Goal: Register for event/course

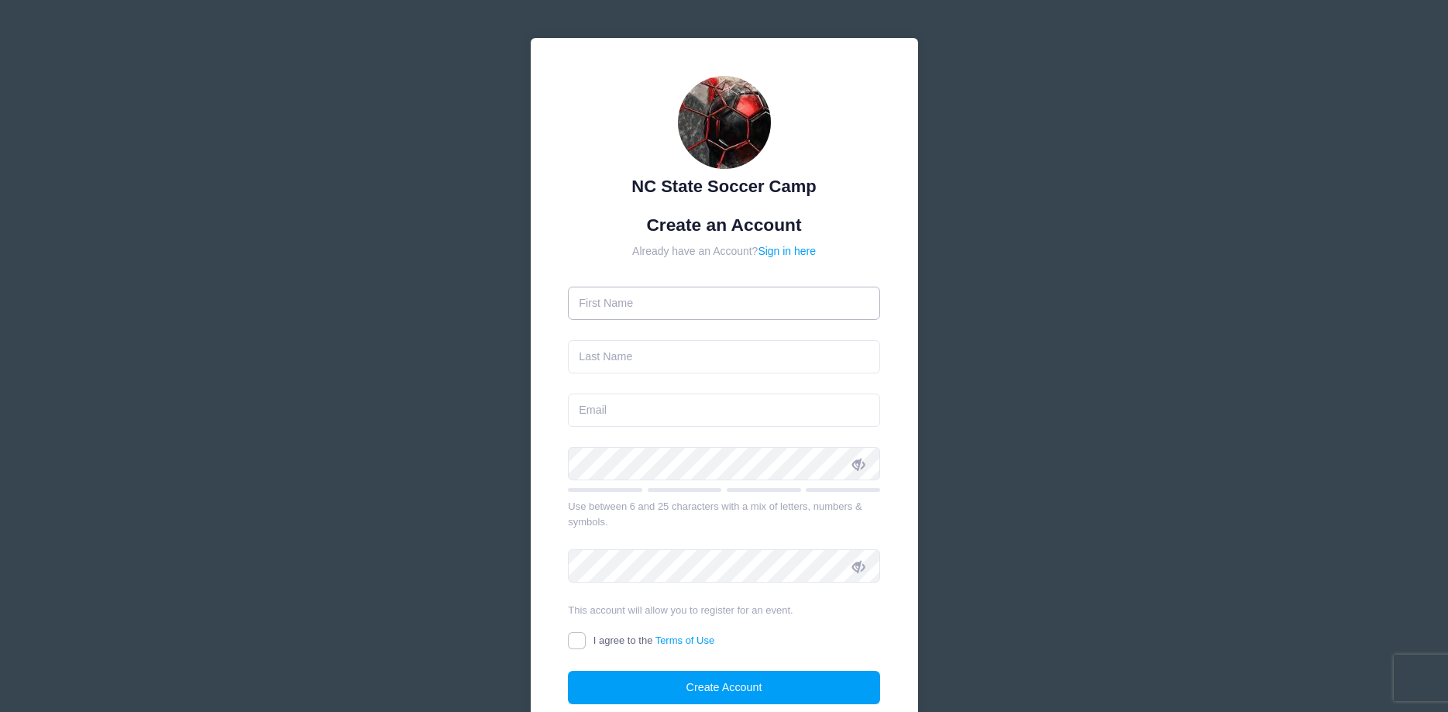
click at [687, 301] on input "text" at bounding box center [724, 303] width 312 height 33
type input "sharon"
click at [608, 349] on input "text" at bounding box center [724, 356] width 312 height 33
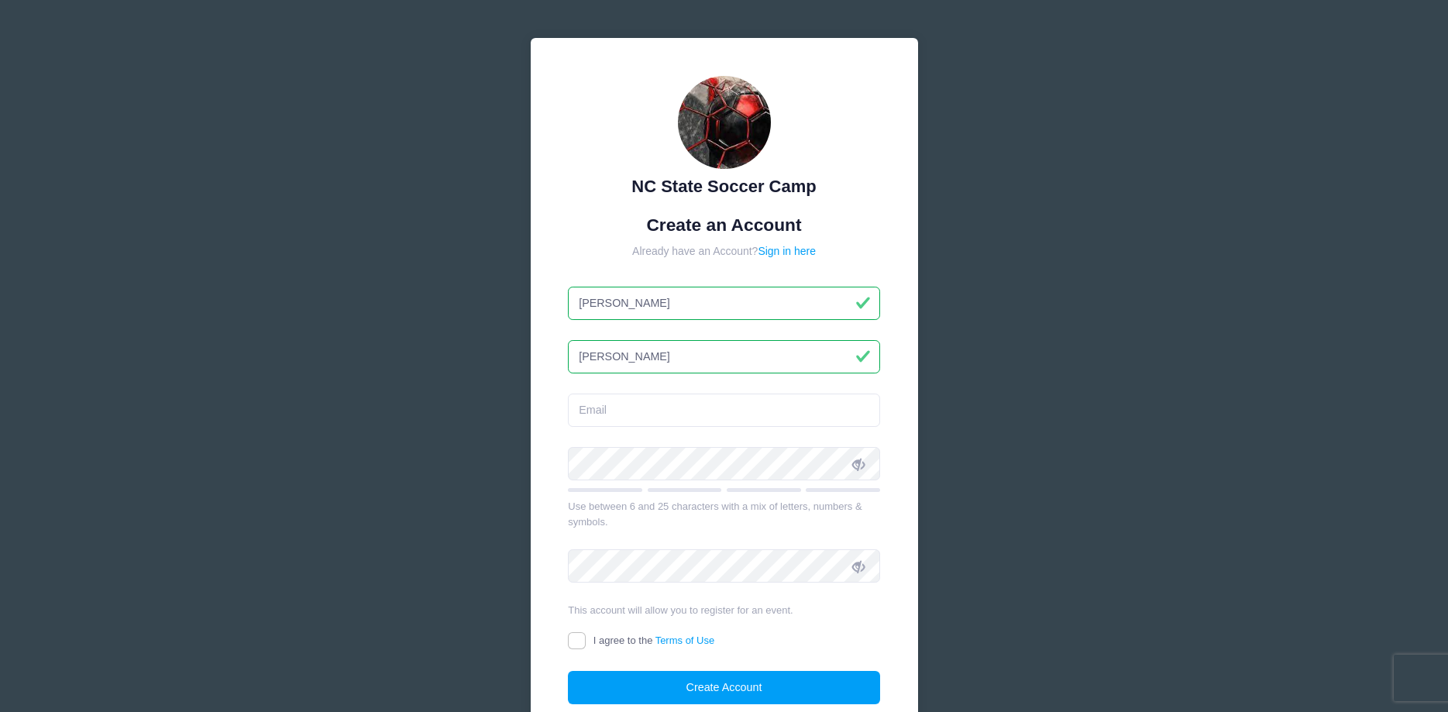
type input "markley"
click at [533, 409] on div "NC State Soccer Camp Create an Account Already have an Account? Sign in here sh…" at bounding box center [724, 403] width 387 height 730
click at [614, 418] on input "email" at bounding box center [724, 410] width 312 height 33
type input "[EMAIL_ADDRESS][PERSON_NAME][DOMAIN_NAME]"
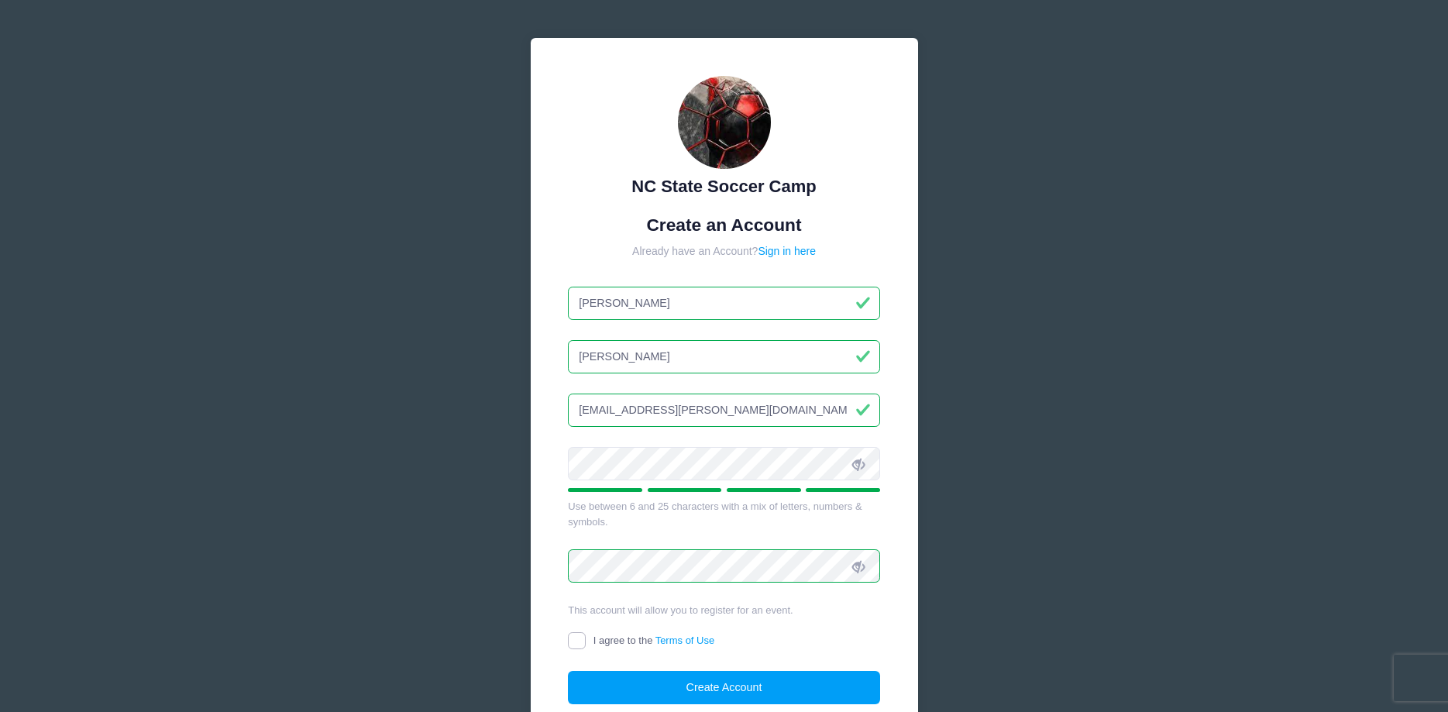
click at [578, 645] on input "I agree to the Terms of Use" at bounding box center [577, 641] width 18 height 18
checkbox input "true"
click at [624, 676] on button "Create Account" at bounding box center [724, 687] width 312 height 33
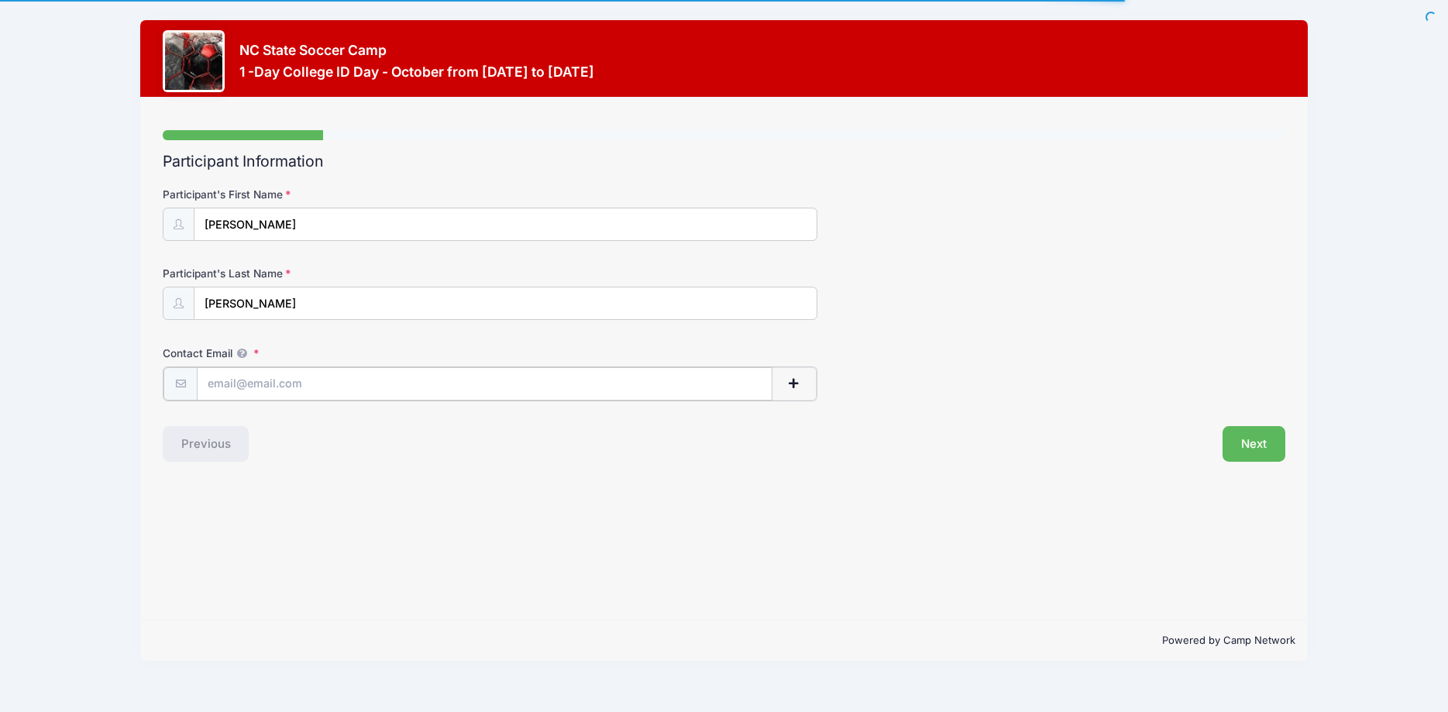
click at [232, 386] on input "Contact Email" at bounding box center [485, 383] width 576 height 33
type input "s"
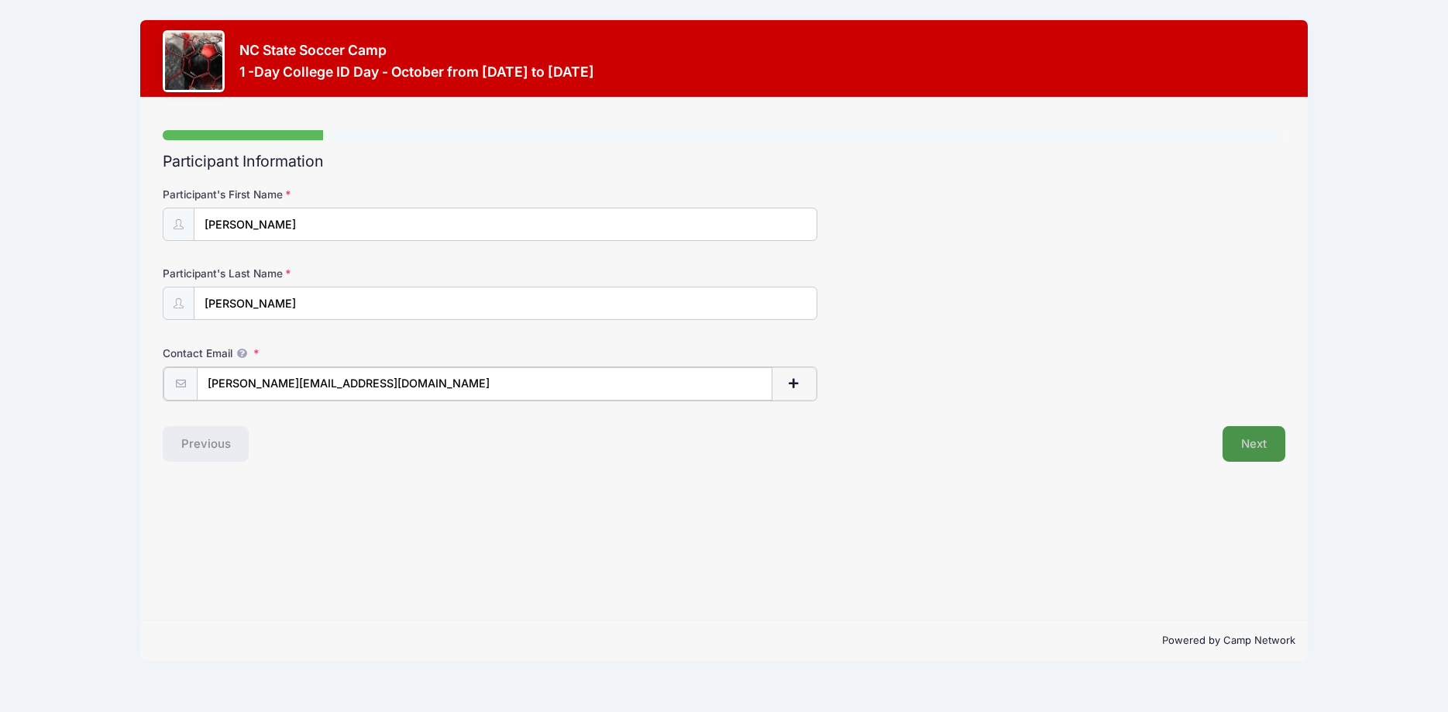
type input "nicholas.markley03@gmail.com"
click at [1260, 442] on button "Next" at bounding box center [1254, 443] width 63 height 36
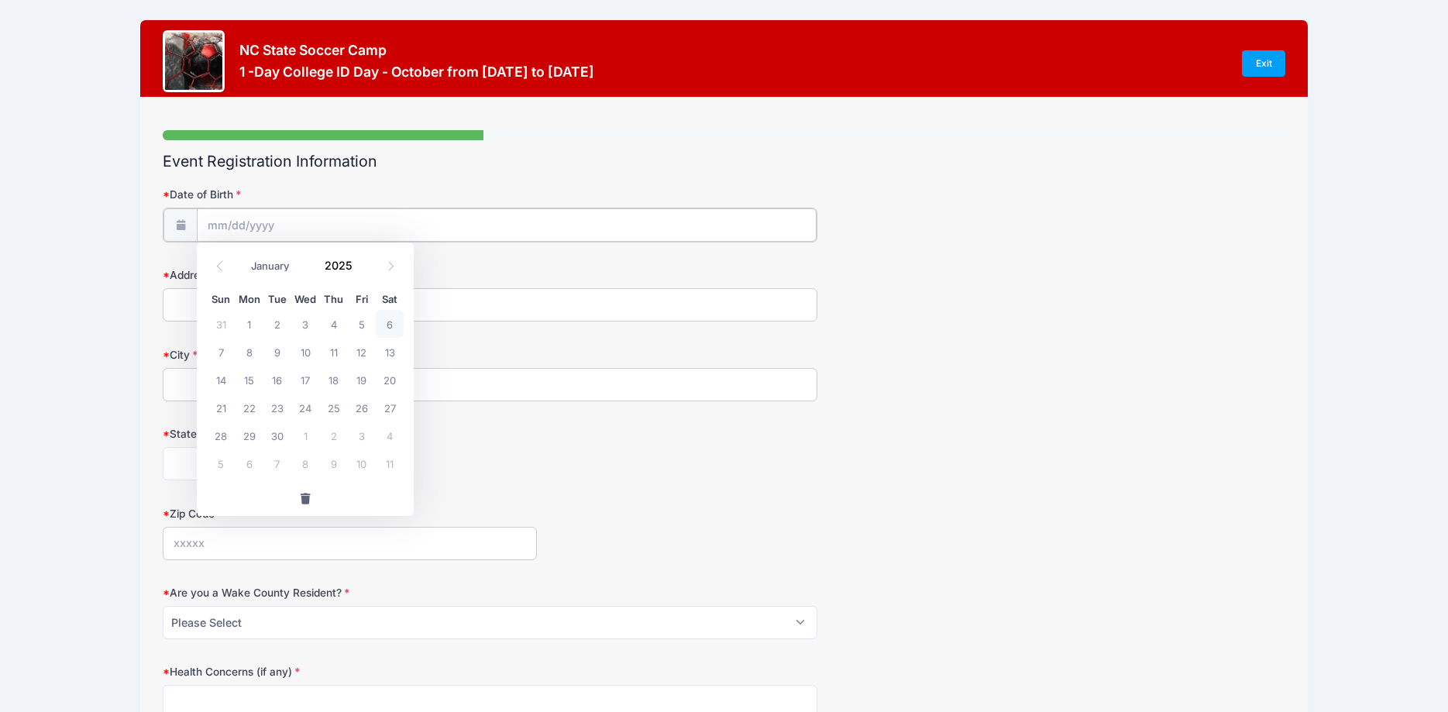
click at [539, 220] on input "Date of Birth" at bounding box center [507, 224] width 620 height 33
click at [363, 270] on span at bounding box center [361, 271] width 11 height 12
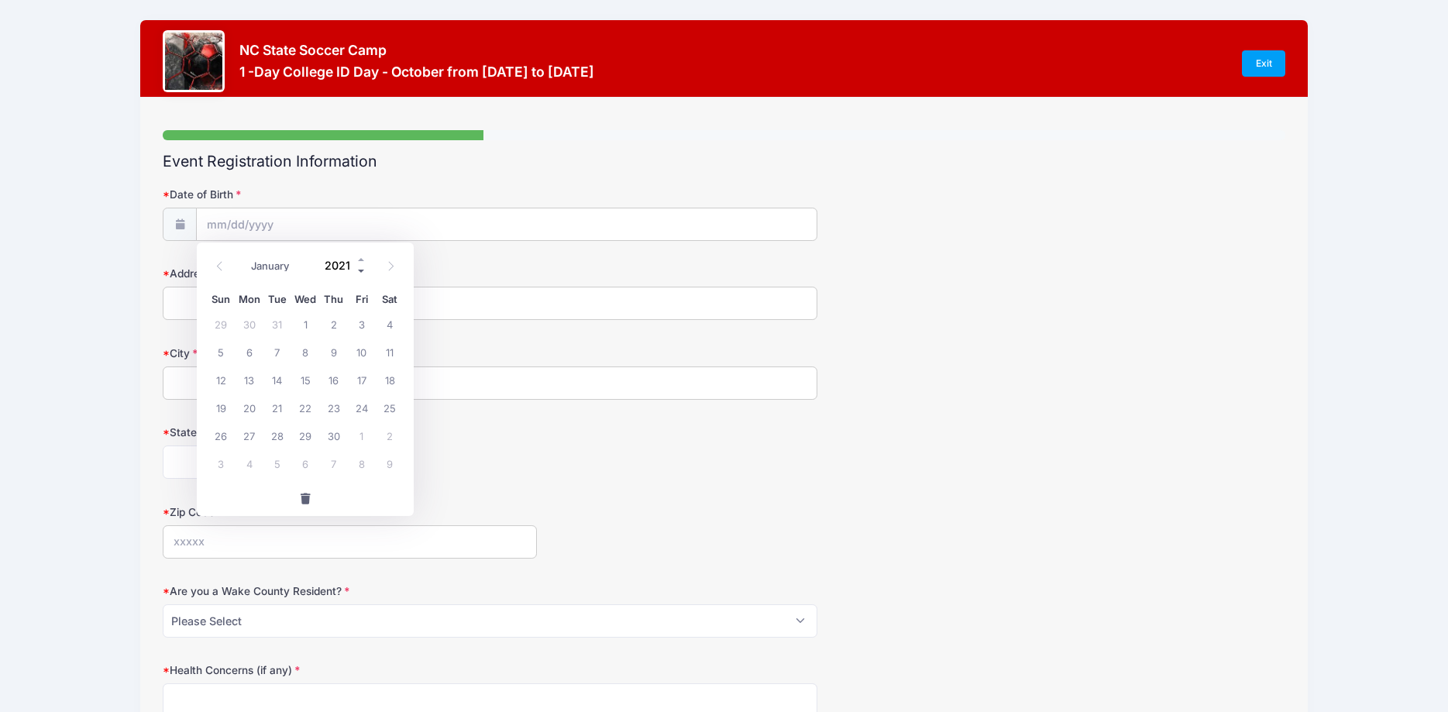
click at [363, 270] on span at bounding box center [361, 271] width 11 height 12
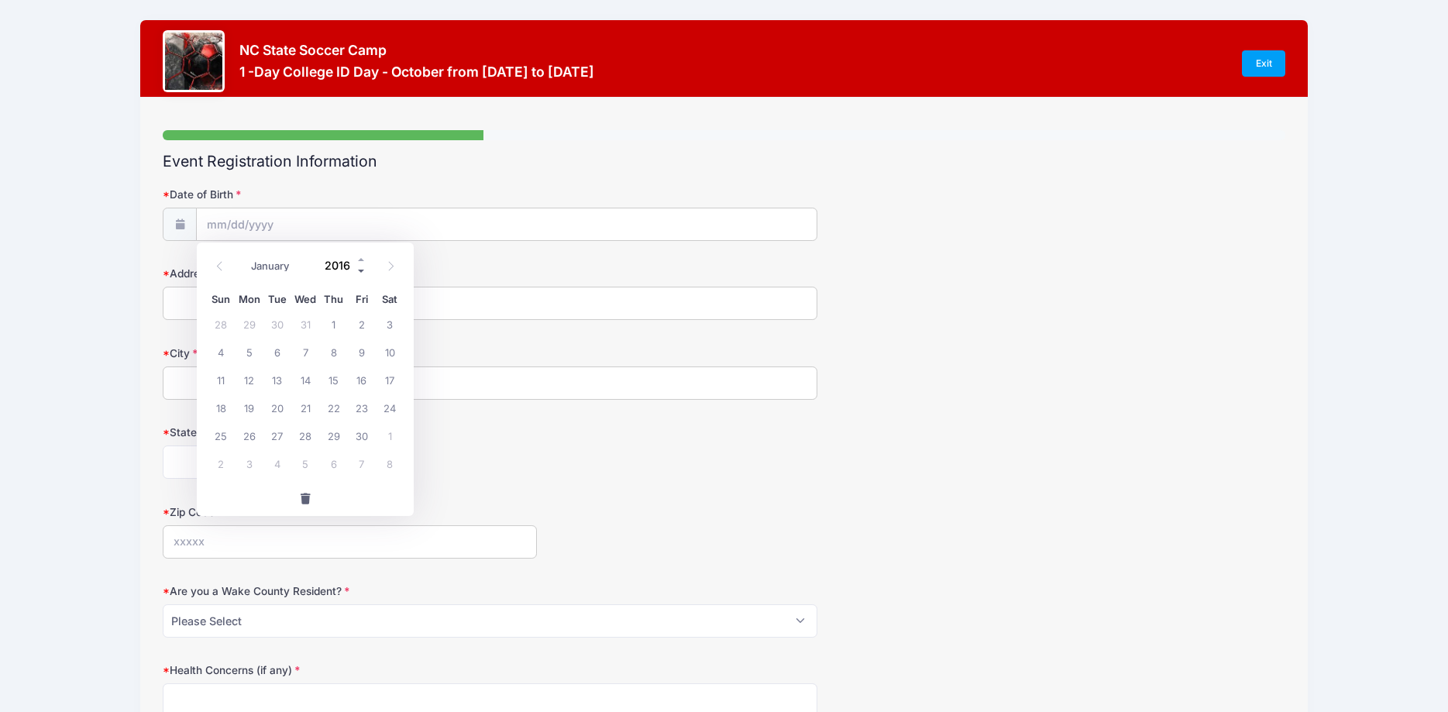
click at [363, 270] on span at bounding box center [361, 271] width 11 height 12
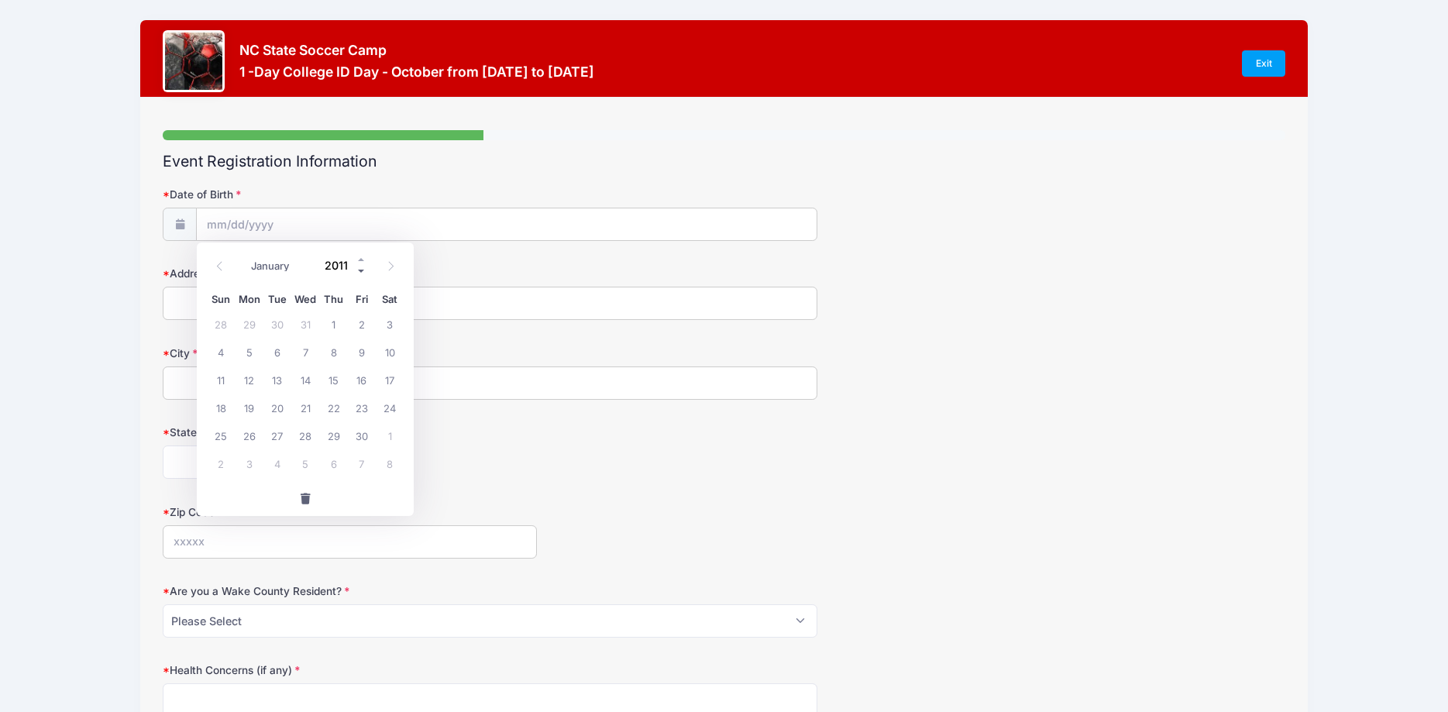
click at [363, 270] on span at bounding box center [361, 271] width 11 height 12
type input "2009"
click at [220, 260] on span at bounding box center [220, 266] width 26 height 26
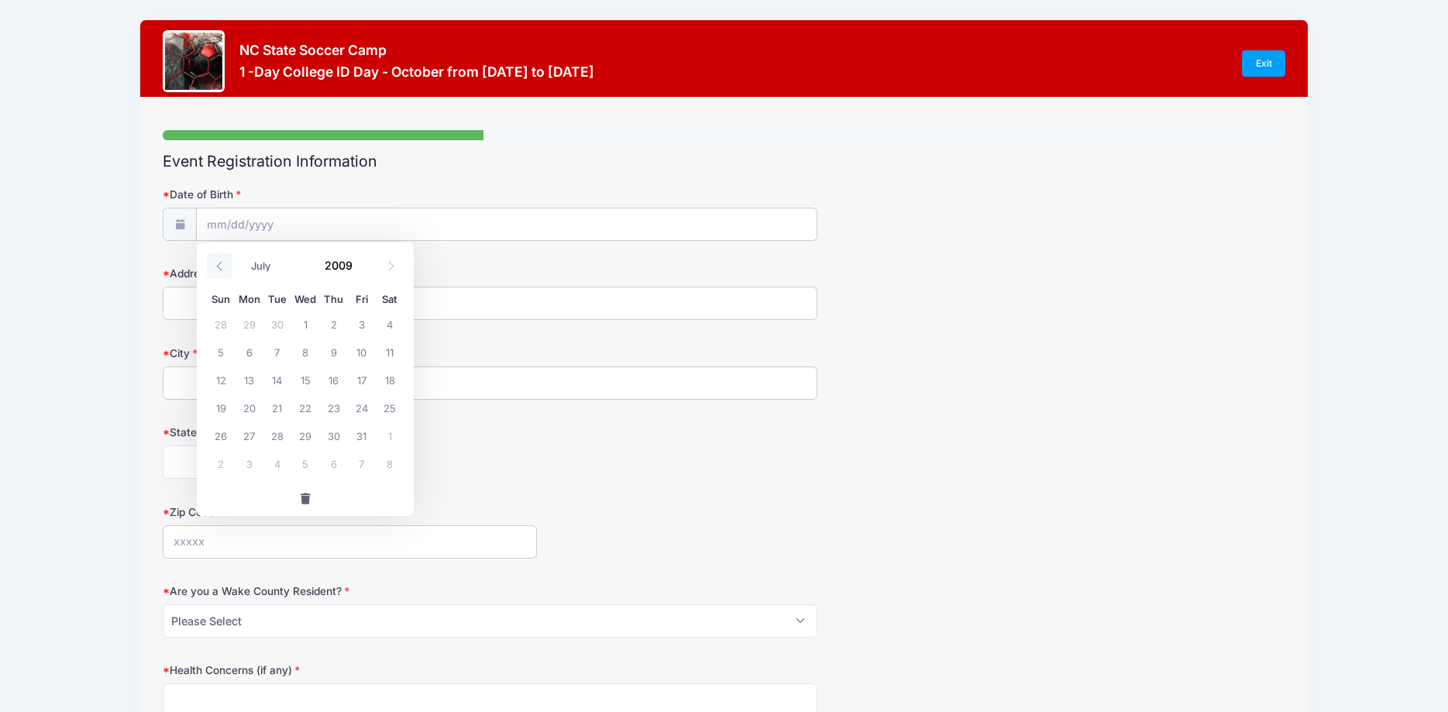
click at [221, 260] on span at bounding box center [220, 266] width 26 height 26
select select "3"
click at [216, 353] on span "5" at bounding box center [221, 352] width 28 height 28
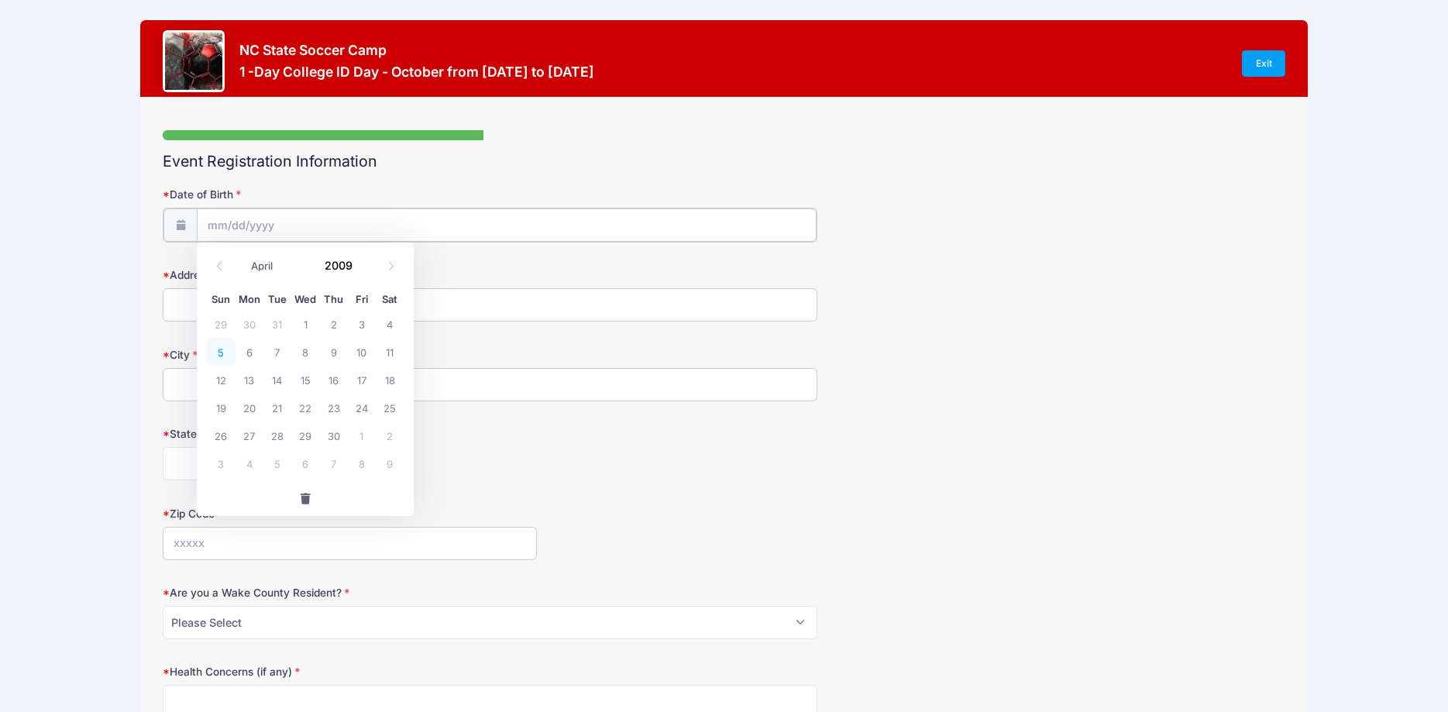
type input "[DATE]"
click at [236, 305] on input "Address" at bounding box center [490, 303] width 655 height 33
type input "[STREET_ADDRESS][PERSON_NAME]"
type input "Gastonia"
select select "NC"
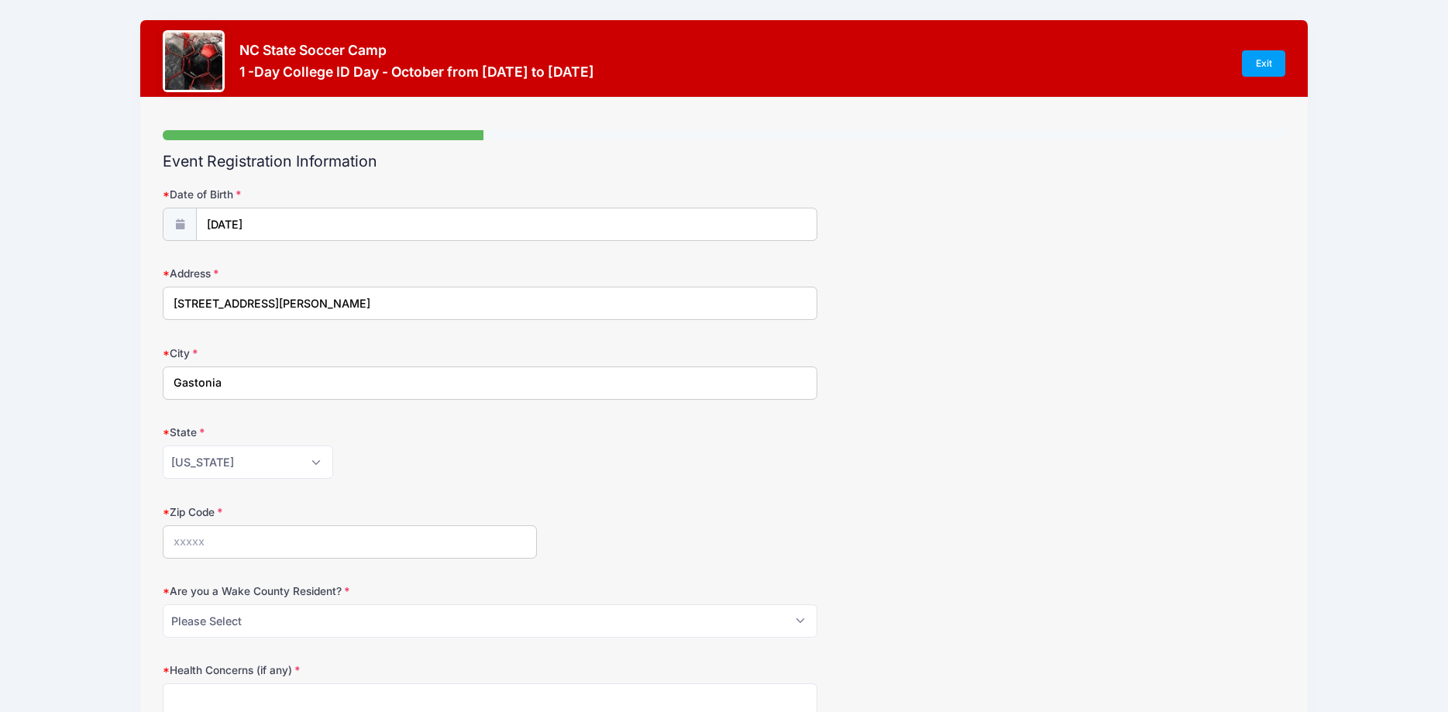
type input "28056"
click at [163, 604] on select "Please Select YES NO" at bounding box center [490, 620] width 655 height 33
select select "NO"
click option "NO" at bounding box center [0, 0] width 0 height 0
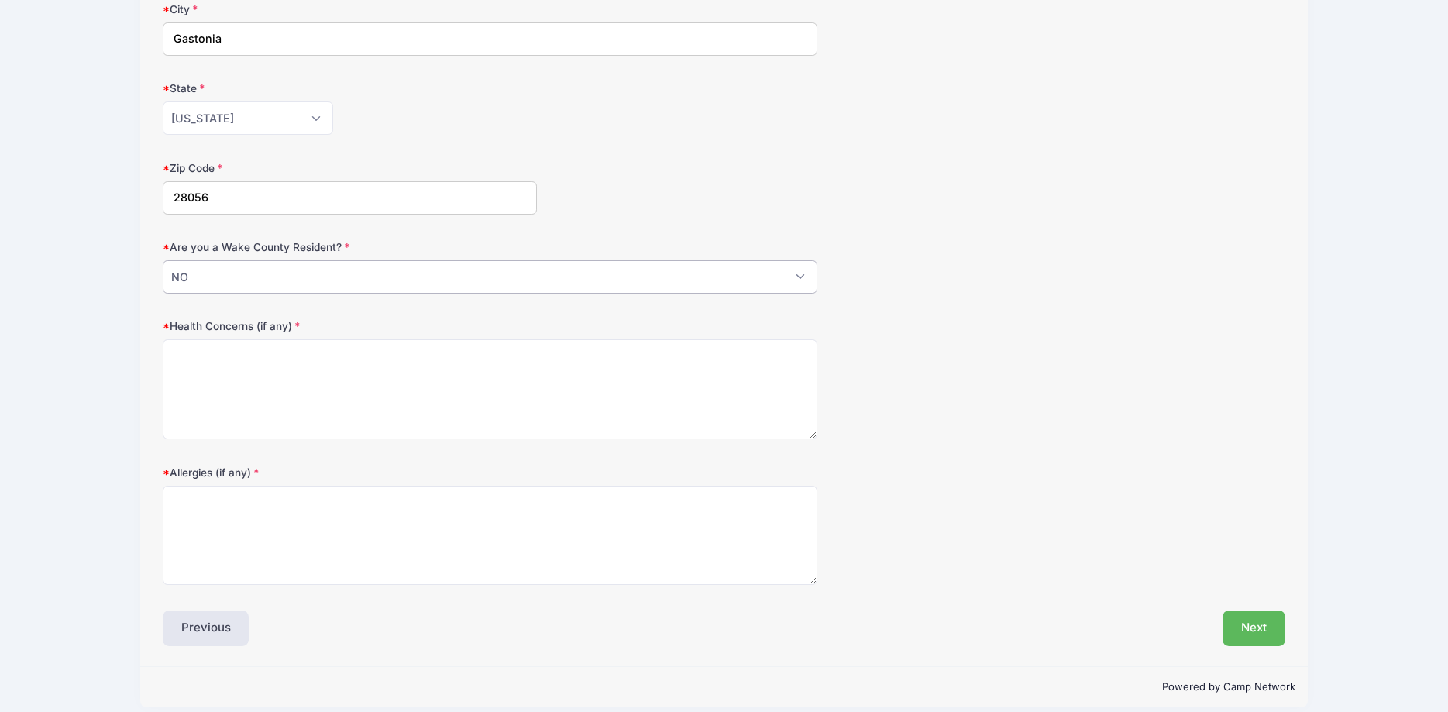
scroll to position [359, 0]
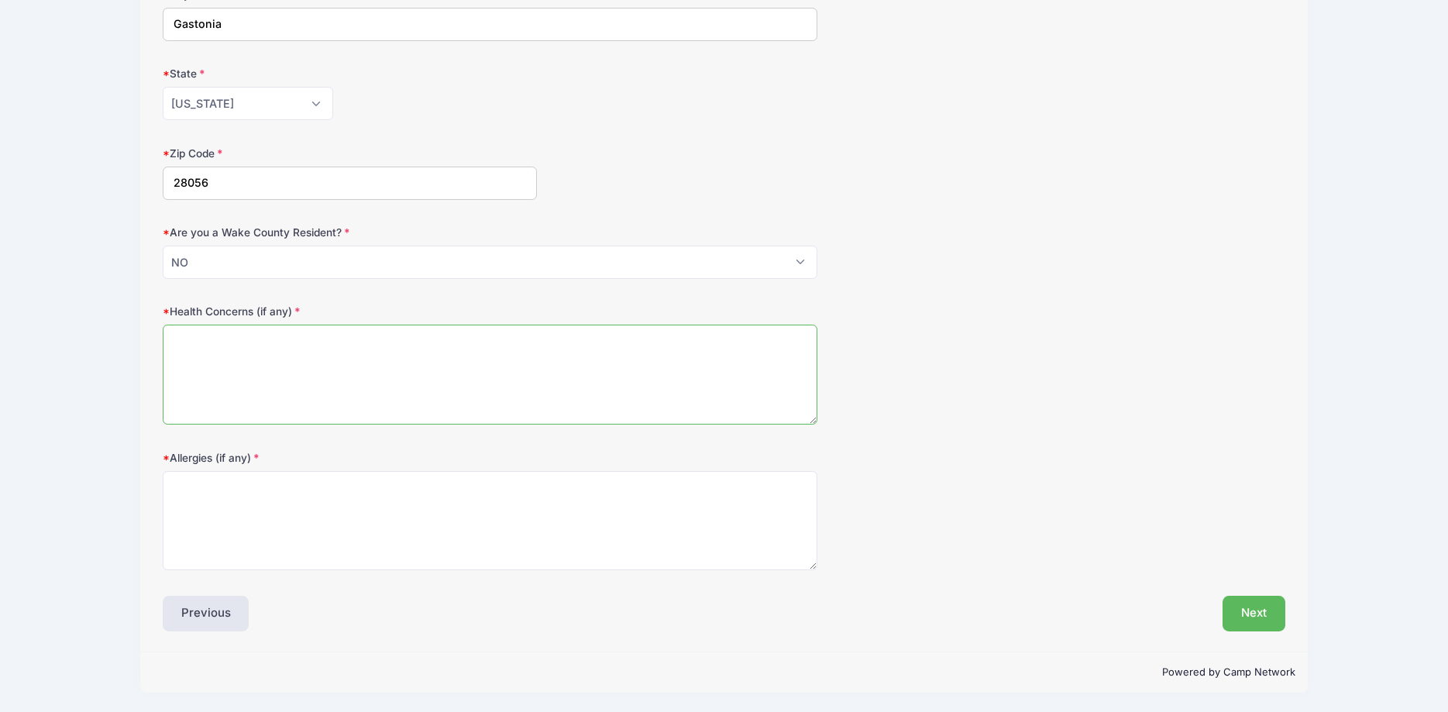
click at [298, 343] on textarea "Health Concerns (if any)" at bounding box center [490, 375] width 655 height 100
type textarea "[DEMOGRAPHIC_DATA] but takes Albeuterol as needed"
click at [1247, 607] on button "Next" at bounding box center [1254, 614] width 63 height 36
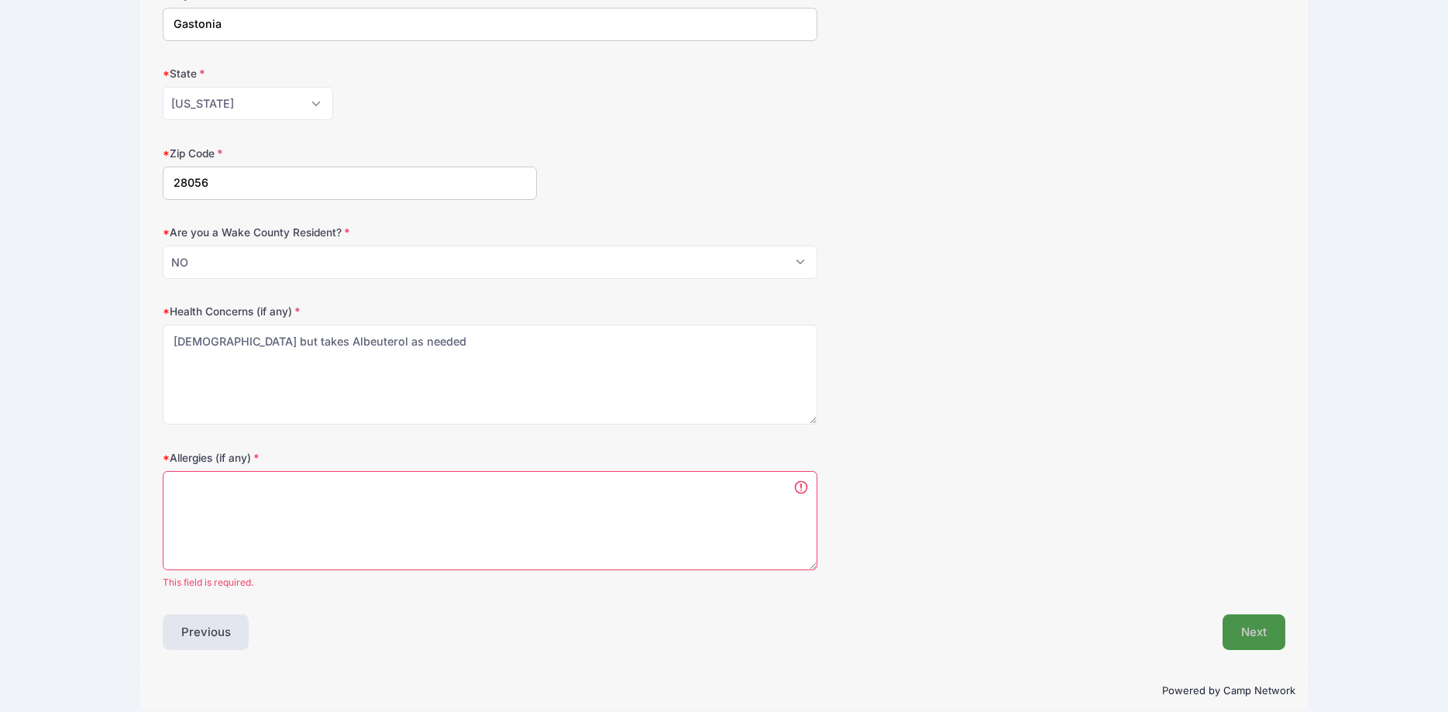
scroll to position [377, 0]
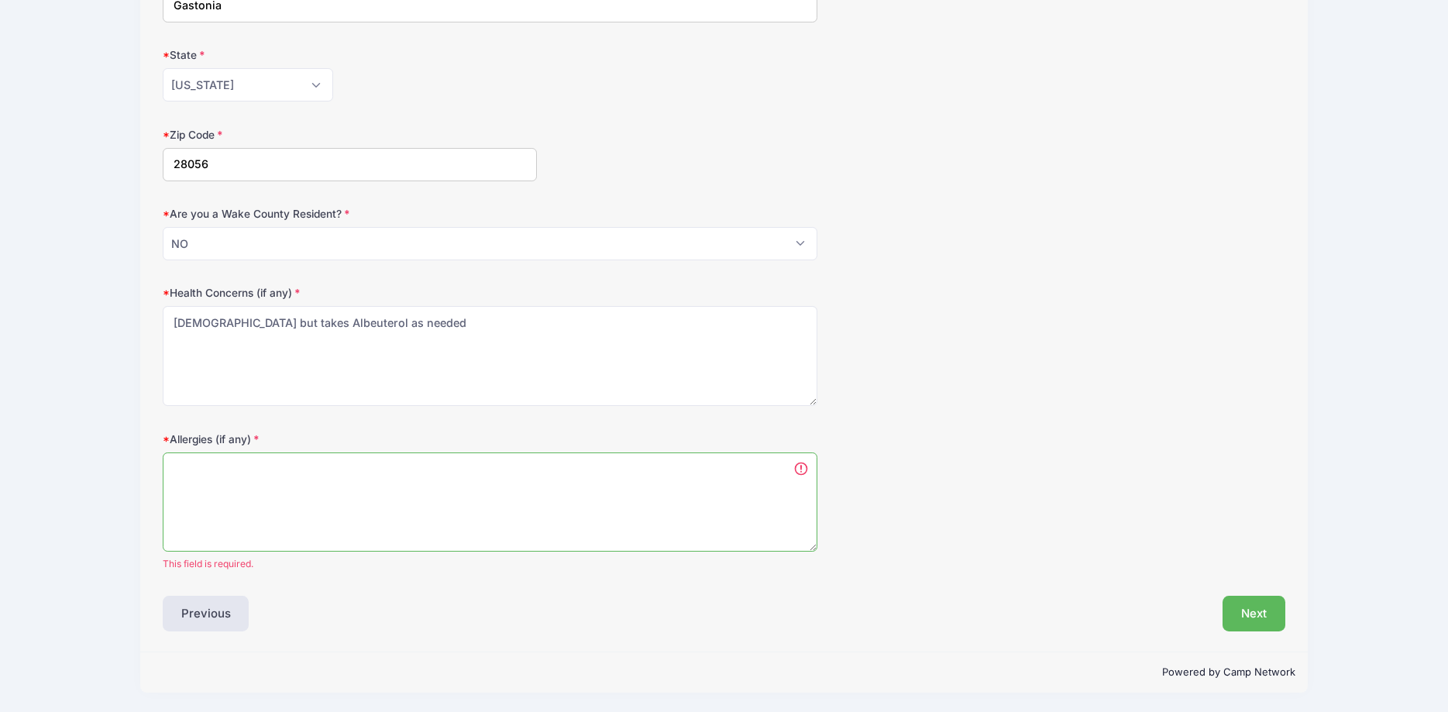
click at [380, 496] on textarea "Allergies (if any)" at bounding box center [490, 502] width 655 height 100
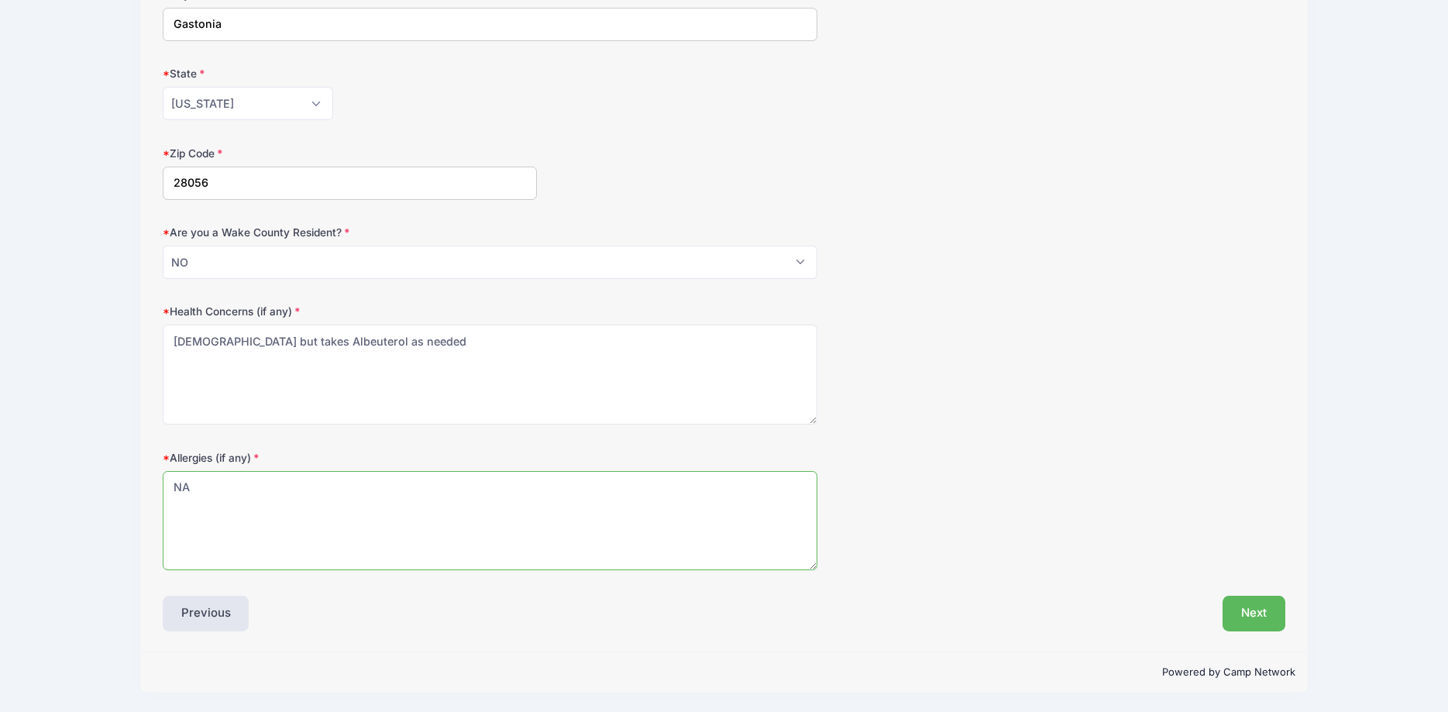
type textarea "N"
type textarea "a"
type textarea "seasonal"
click at [1265, 600] on button "Next" at bounding box center [1254, 614] width 63 height 36
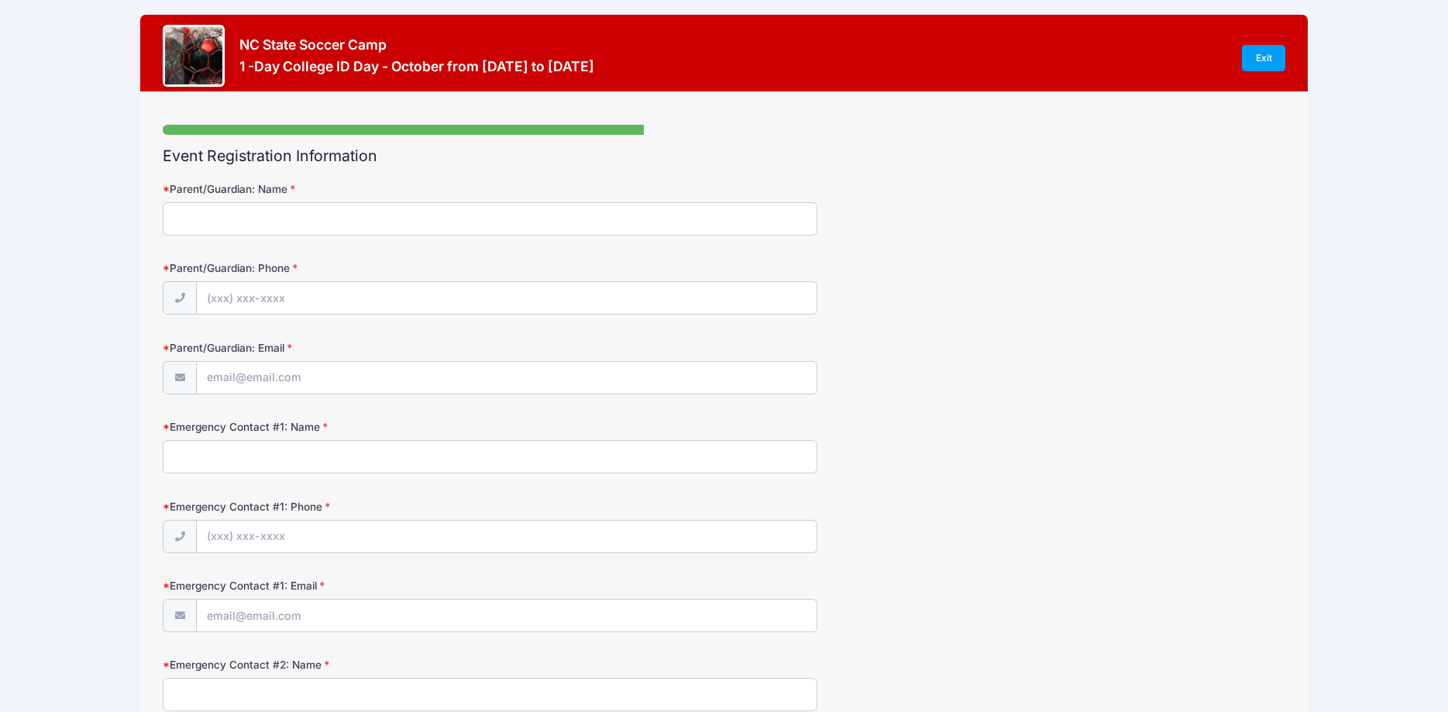
scroll to position [0, 0]
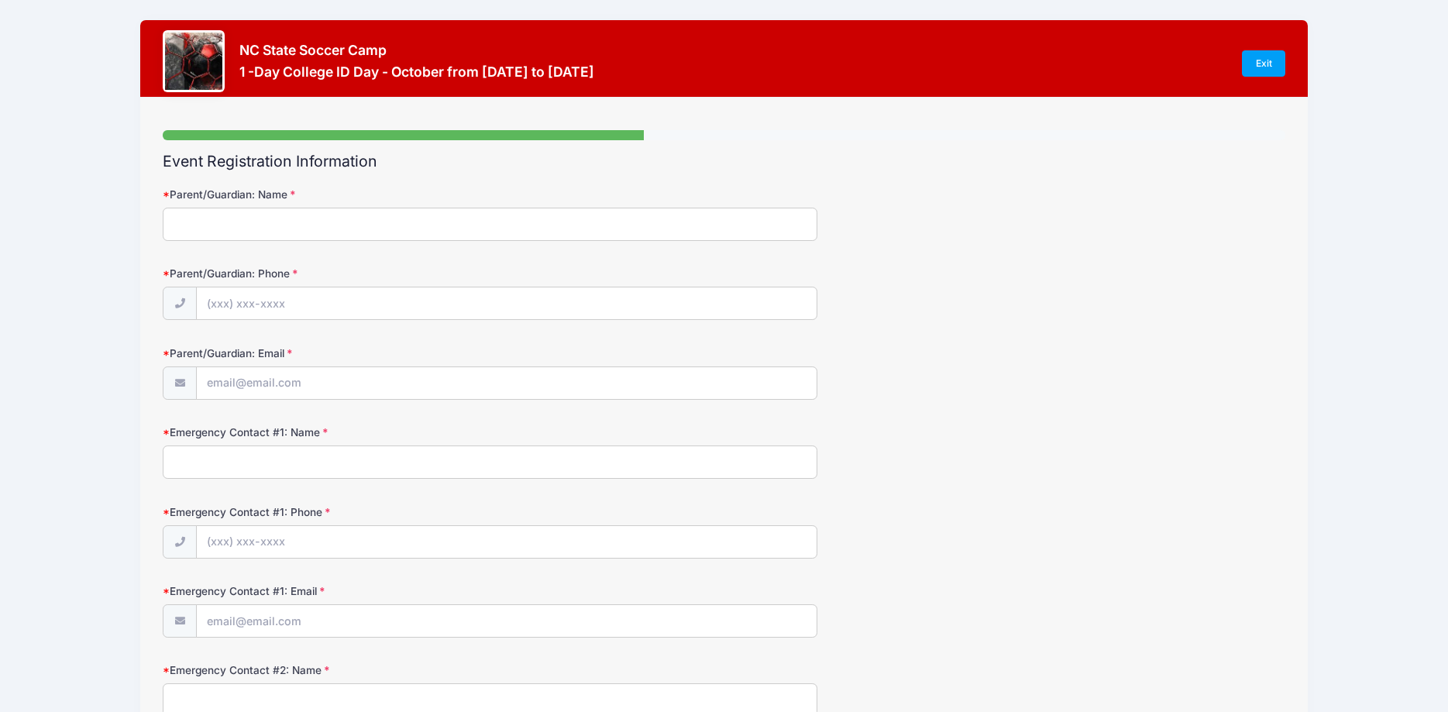
click at [190, 212] on input "Parent/Guardian: Name" at bounding box center [490, 224] width 655 height 33
click at [178, 227] on input "sharon Markley" at bounding box center [490, 224] width 655 height 33
type input "[PERSON_NAME]"
click at [353, 285] on div "Parent/Guardian: Phone" at bounding box center [724, 293] width 1123 height 54
click at [343, 298] on input "Parent/Guardian: Phone" at bounding box center [507, 303] width 620 height 33
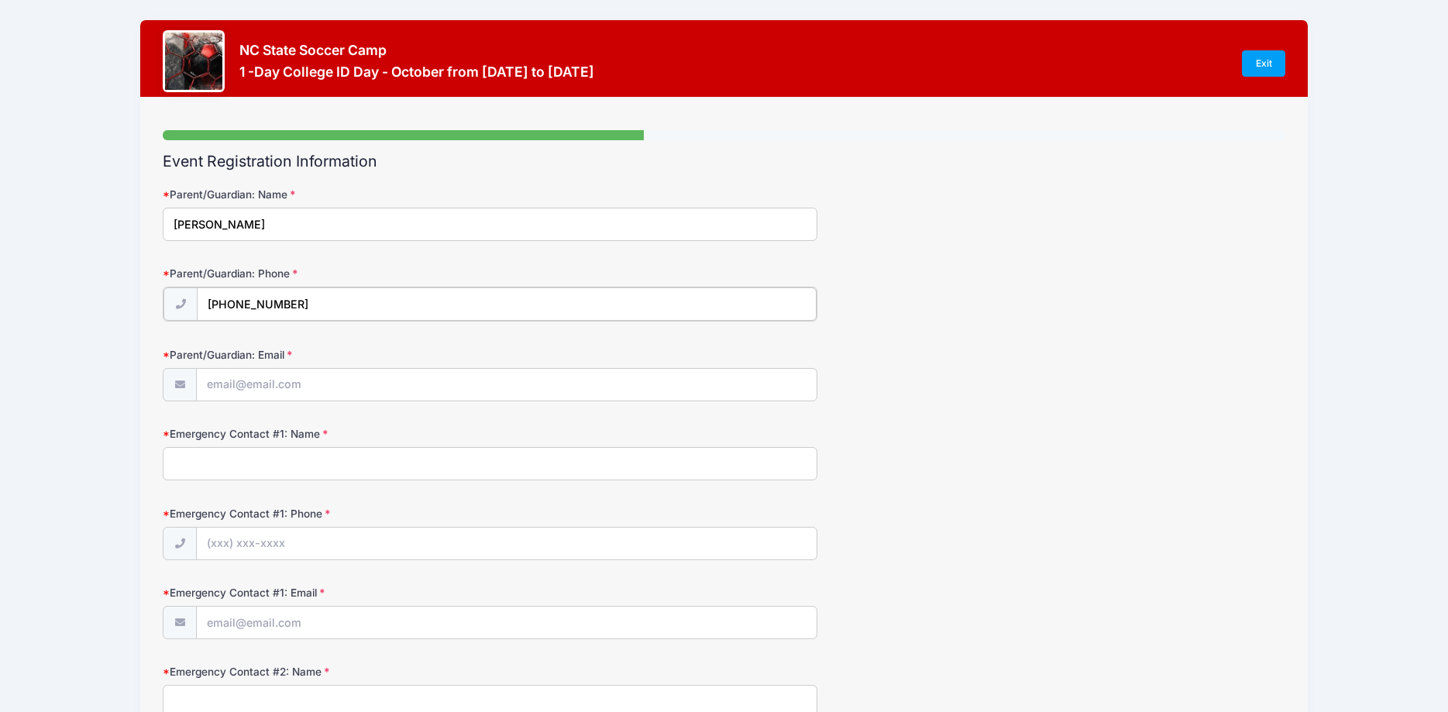
type input "[PHONE_NUMBER]"
click at [324, 370] on input "Parent/Guardian: Email" at bounding box center [507, 383] width 620 height 33
type input "[EMAIL_ADDRESS][PERSON_NAME][DOMAIN_NAME]"
click at [258, 452] on input "Emergency Contact #1: Name" at bounding box center [490, 462] width 655 height 33
type input "[PERSON_NAME]"
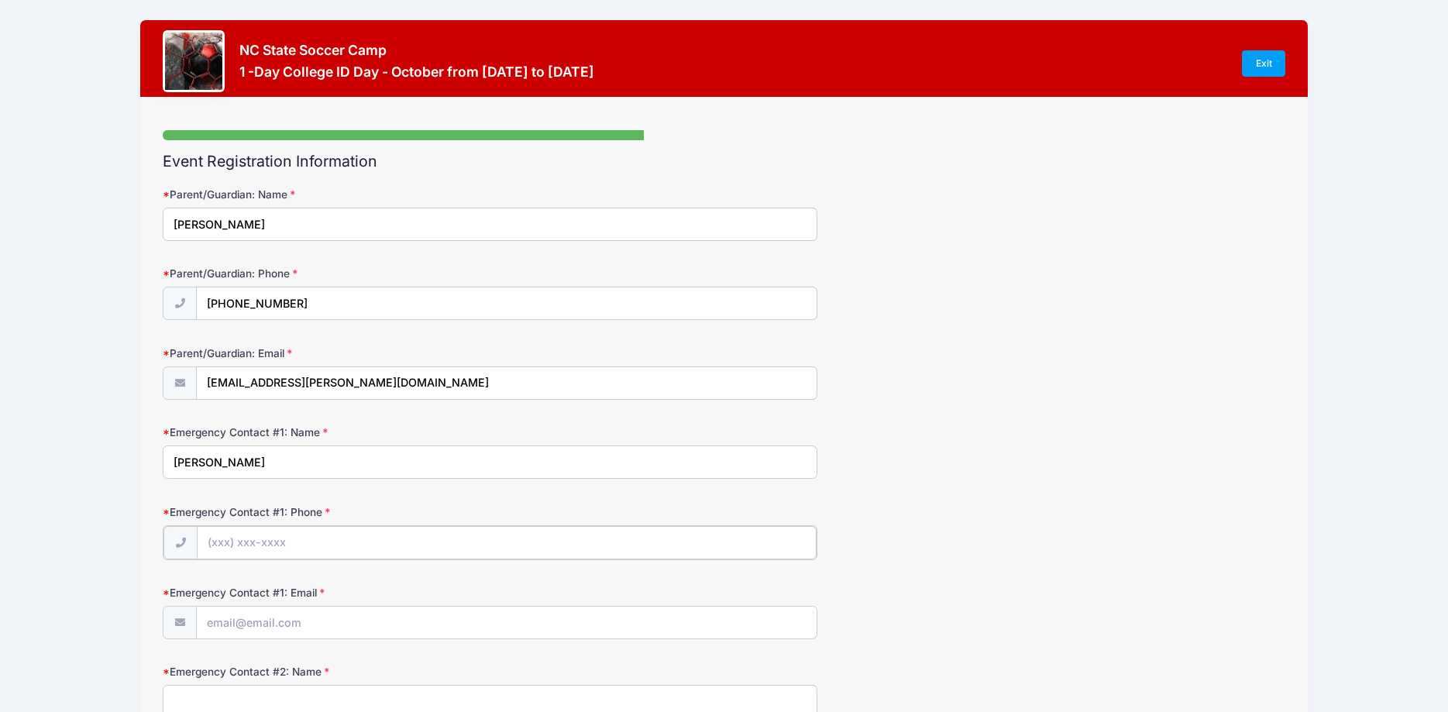
click at [261, 535] on input "Emergency Contact #1: Phone" at bounding box center [507, 542] width 620 height 33
type input "[PHONE_NUMBER]"
click at [281, 623] on input "Emergency Contact #1: Email" at bounding box center [507, 621] width 620 height 33
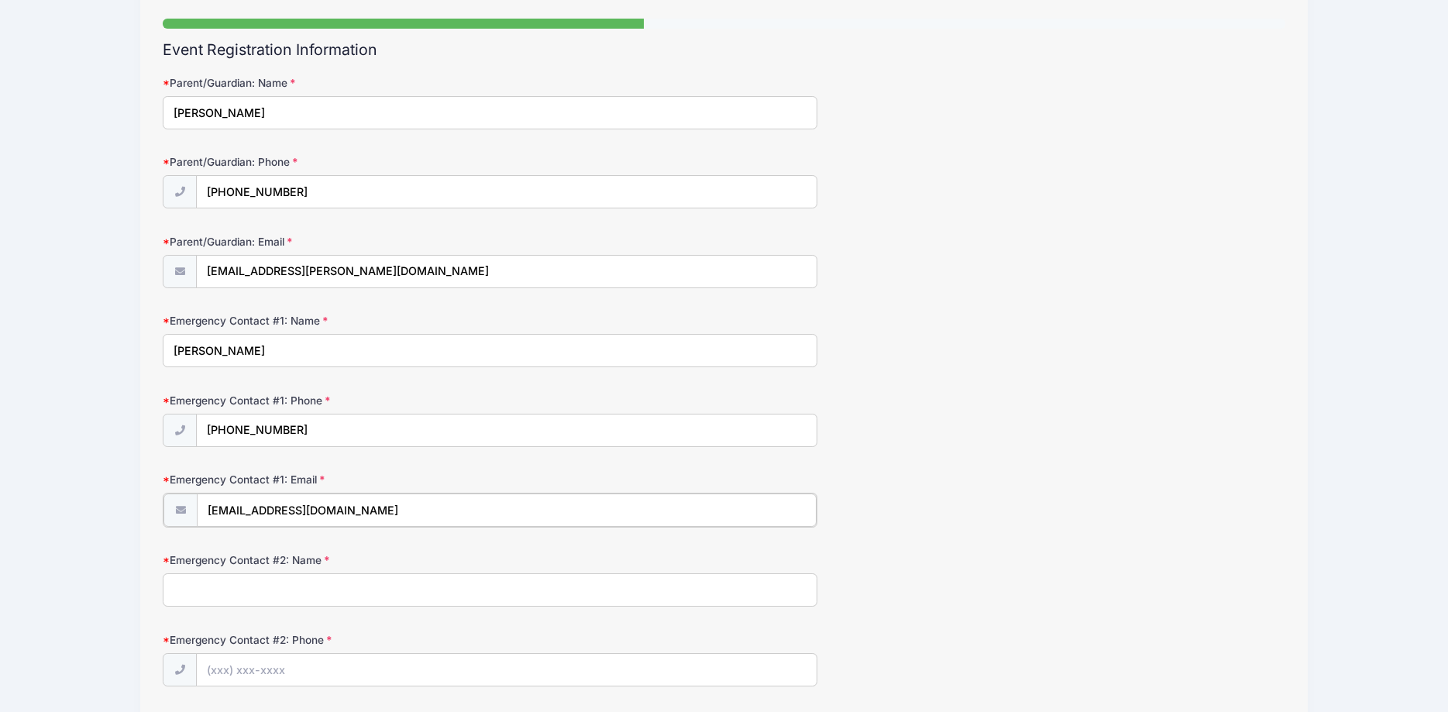
scroll to position [211, 0]
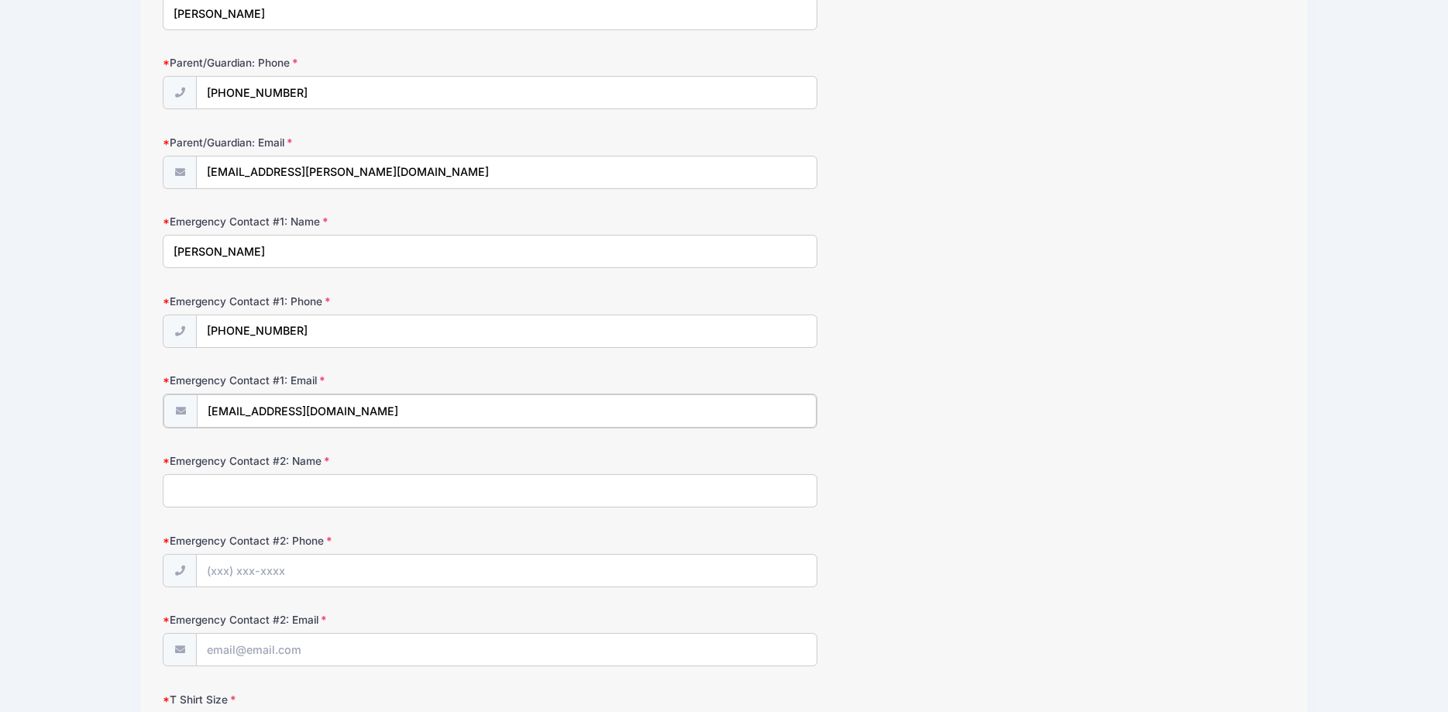
type input "[EMAIL_ADDRESS][DOMAIN_NAME]"
click at [234, 497] on input "Emergency Contact #2: Name" at bounding box center [490, 489] width 655 height 33
type input "[PERSON_NAME]"
click at [241, 571] on input "Emergency Contact #2: Phone" at bounding box center [507, 569] width 620 height 33
type input "[PHONE_NUMBER]"
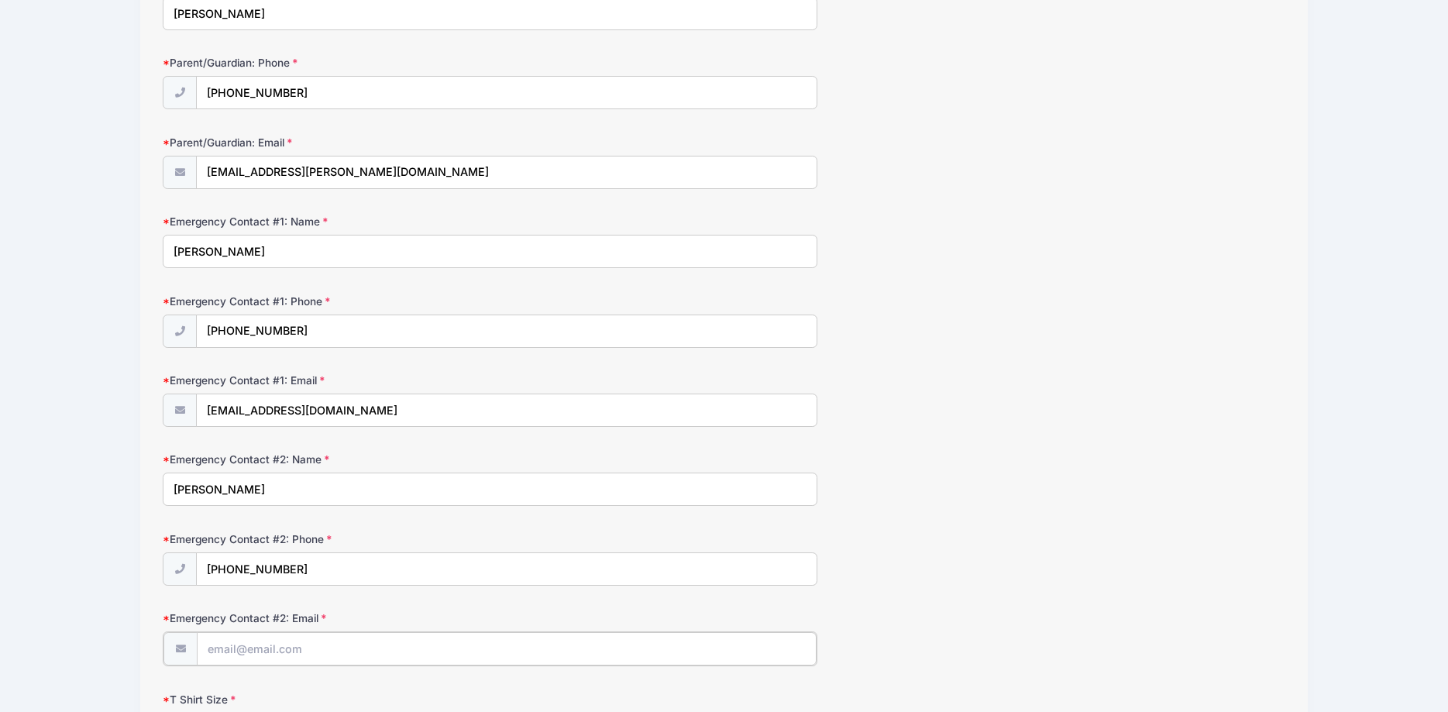
click at [298, 649] on input "Emergency Contact #2: Email" at bounding box center [507, 648] width 620 height 33
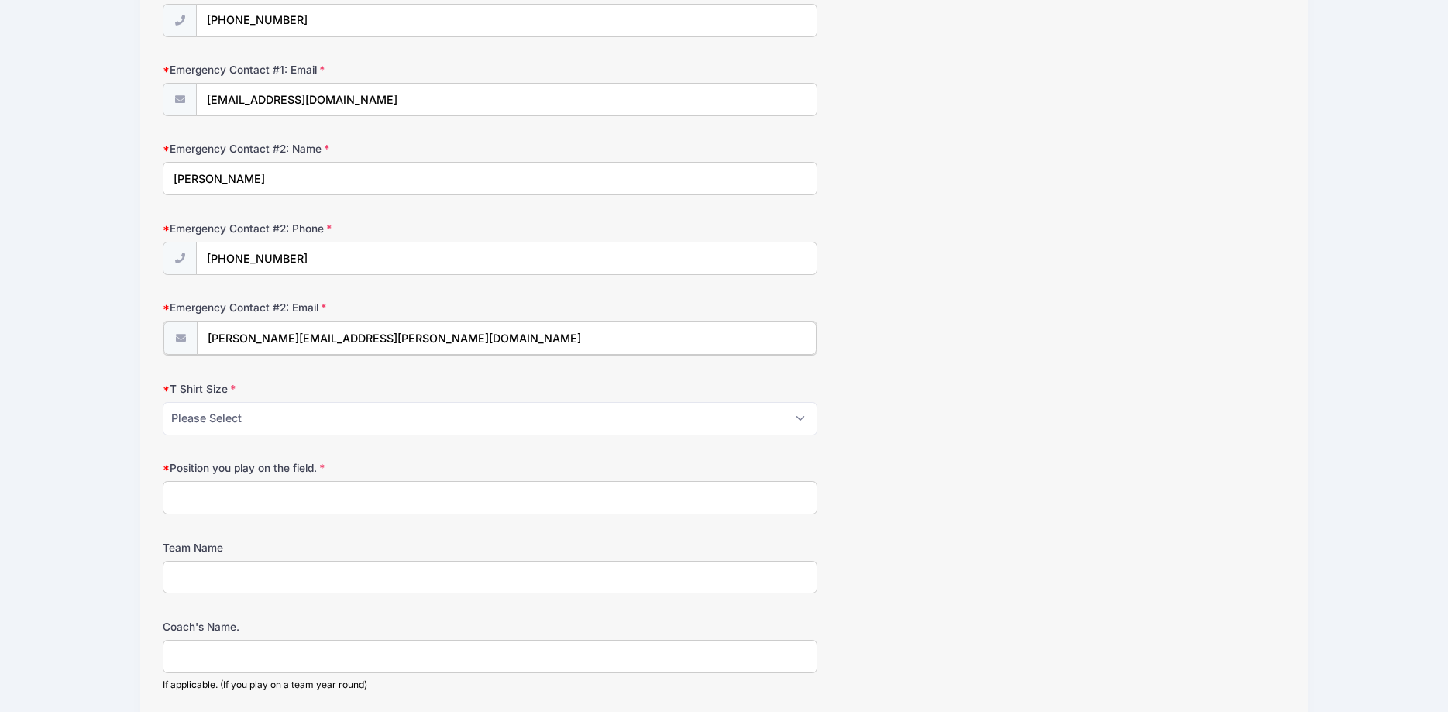
scroll to position [527, 0]
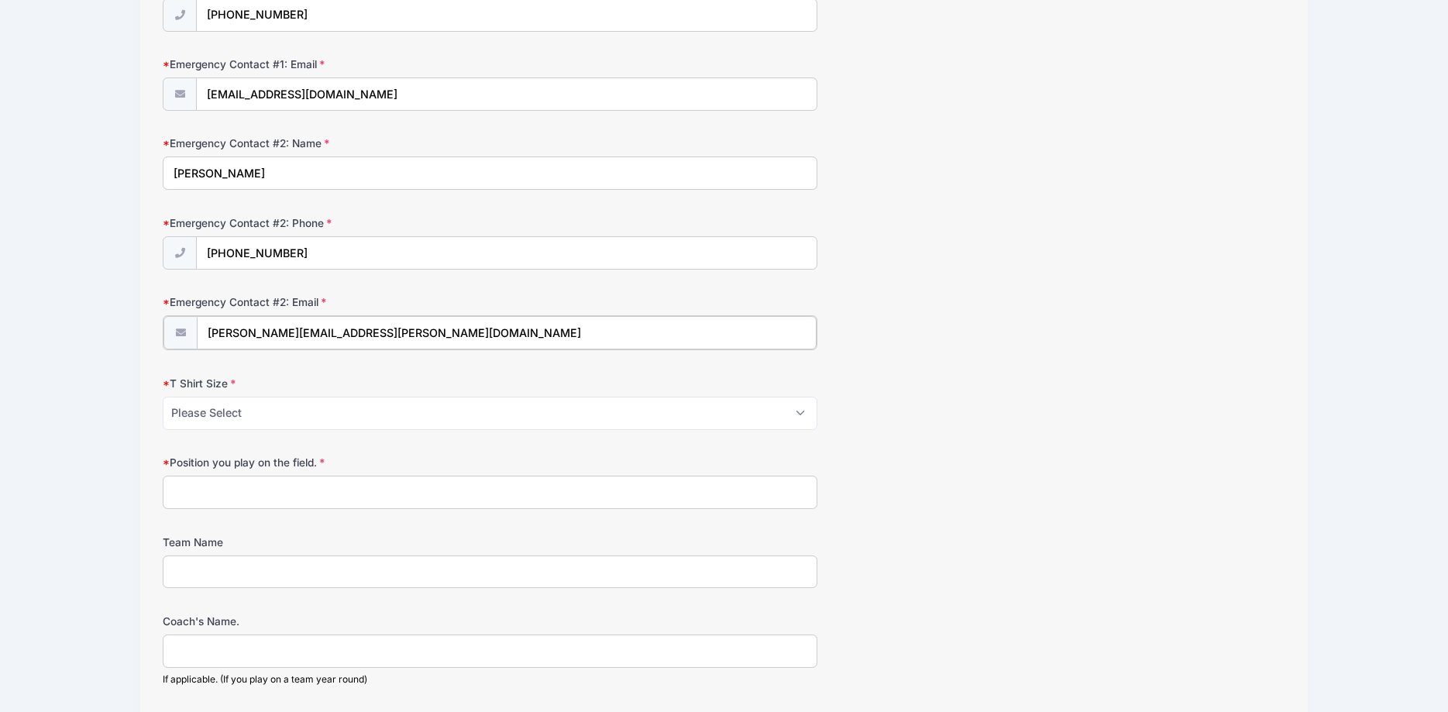
type input "[PERSON_NAME][EMAIL_ADDRESS][PERSON_NAME][DOMAIN_NAME]"
click at [163, 395] on select "Please Select Youth Small Youth Medium Youth Large Adult Small Adult Medium Adu…" at bounding box center [490, 411] width 655 height 33
select select "Adult Medium"
click option "Adult Medium" at bounding box center [0, 0] width 0 height 0
click at [216, 484] on input "Position you play on the field." at bounding box center [490, 490] width 655 height 33
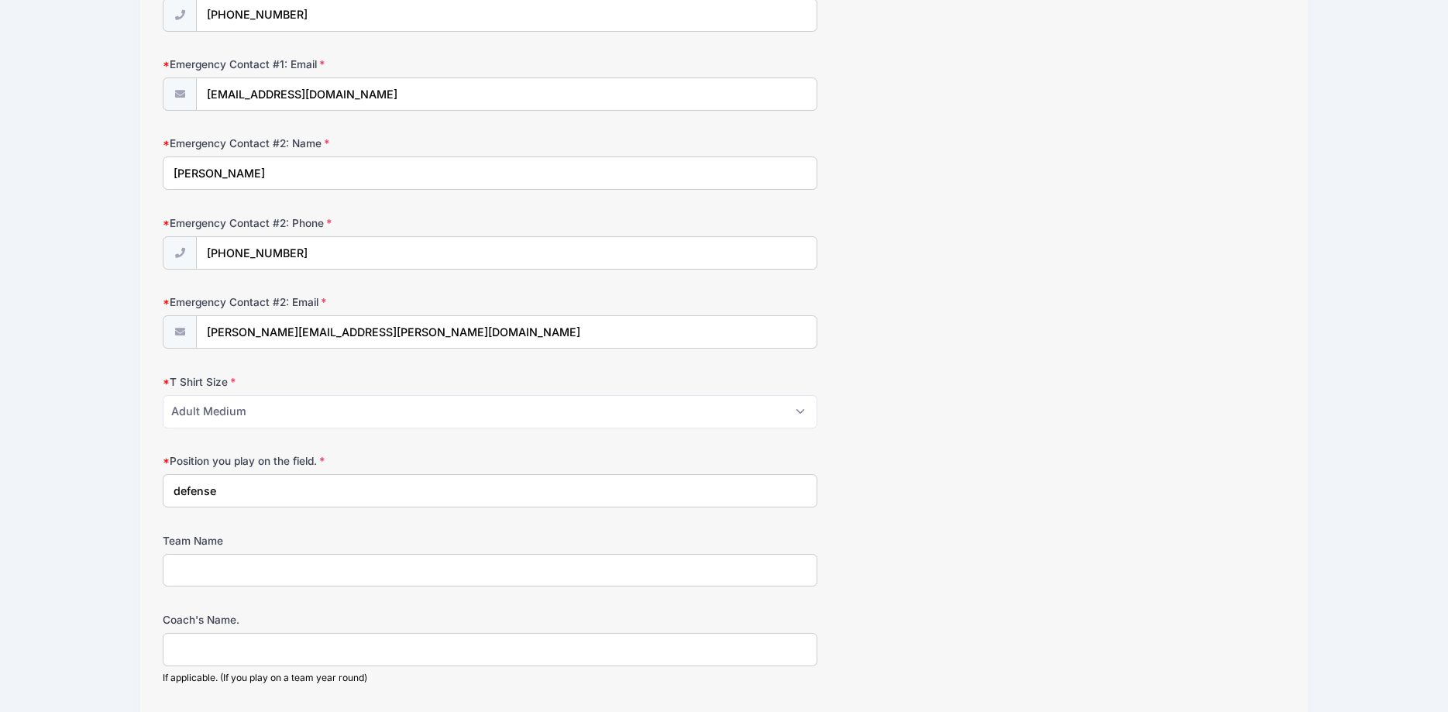
type input "defense"
click at [209, 576] on input "Team Name" at bounding box center [490, 570] width 655 height 33
type input "C"
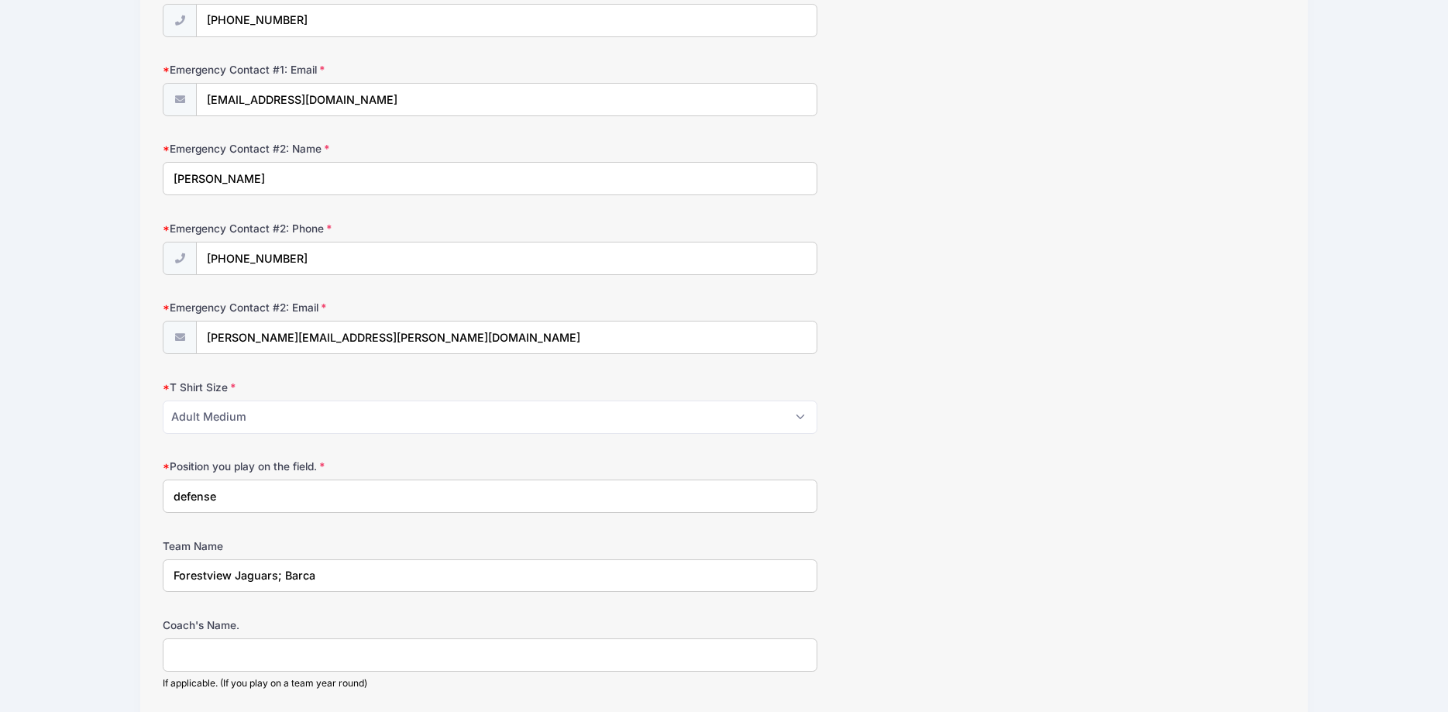
type input "Forestview Jaguars; Barca"
click at [215, 656] on input "Coach's Name." at bounding box center [490, 654] width 655 height 33
type input "Coach [PERSON_NAME]/Coach [PERSON_NAME] and Coach [PERSON_NAME]"
click at [339, 574] on input "Forestview Jaguars; Barca" at bounding box center [490, 575] width 655 height 33
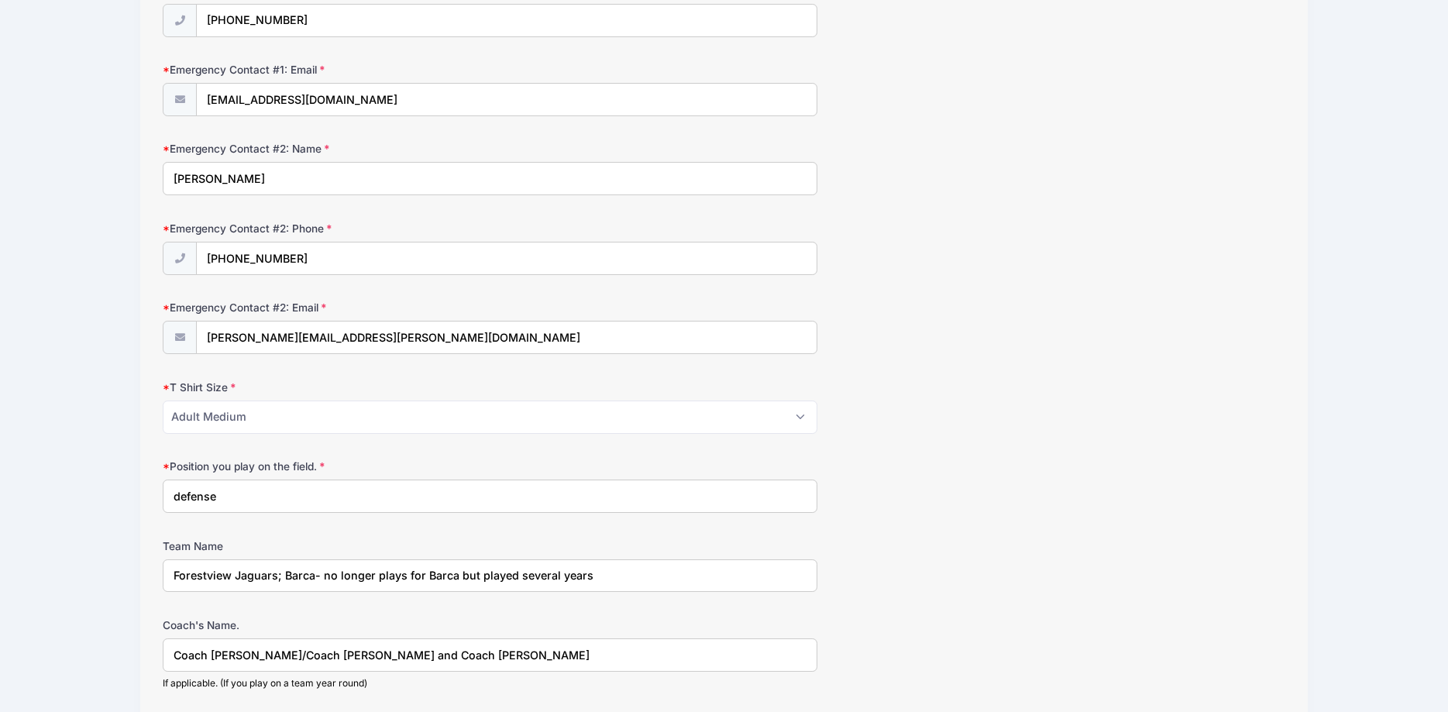
click at [458, 579] on input "Forestview Jaguars; Barca- no longer plays for Barca but played several years" at bounding box center [490, 575] width 655 height 33
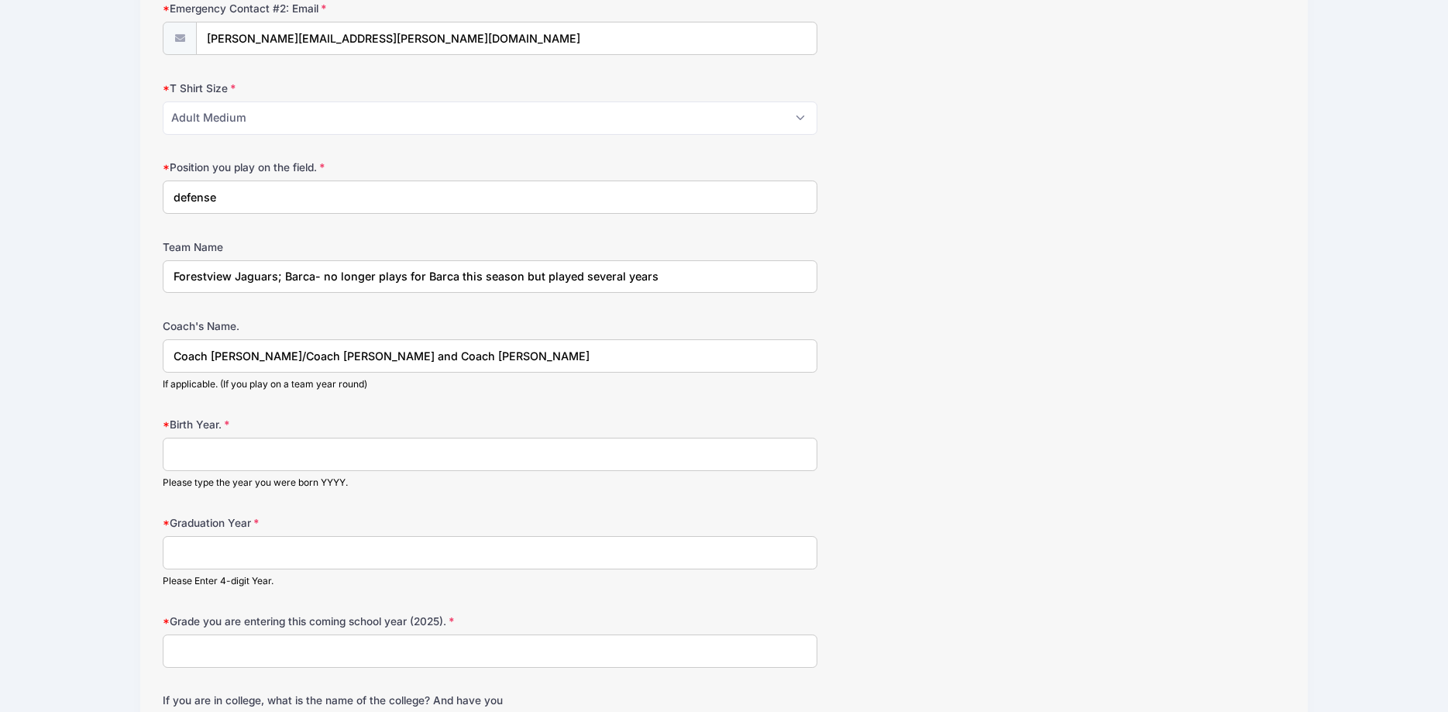
scroll to position [838, 0]
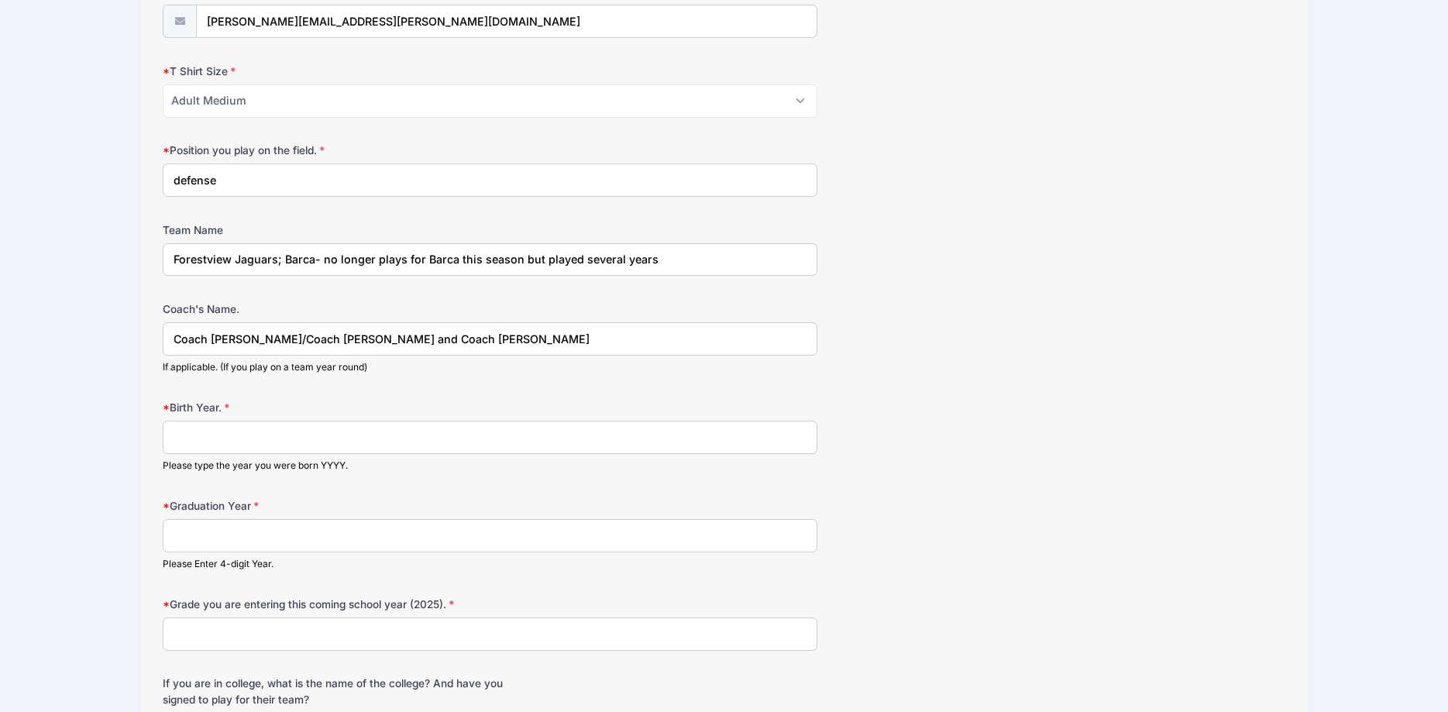
type input "Forestview Jaguars; Barca- no longer plays for Barca this season but played sev…"
click at [204, 538] on input "Graduation Year" at bounding box center [490, 535] width 655 height 33
type input "2027"
click at [245, 634] on input "Grade you are entering this coming school year (2025)." at bounding box center [490, 634] width 655 height 33
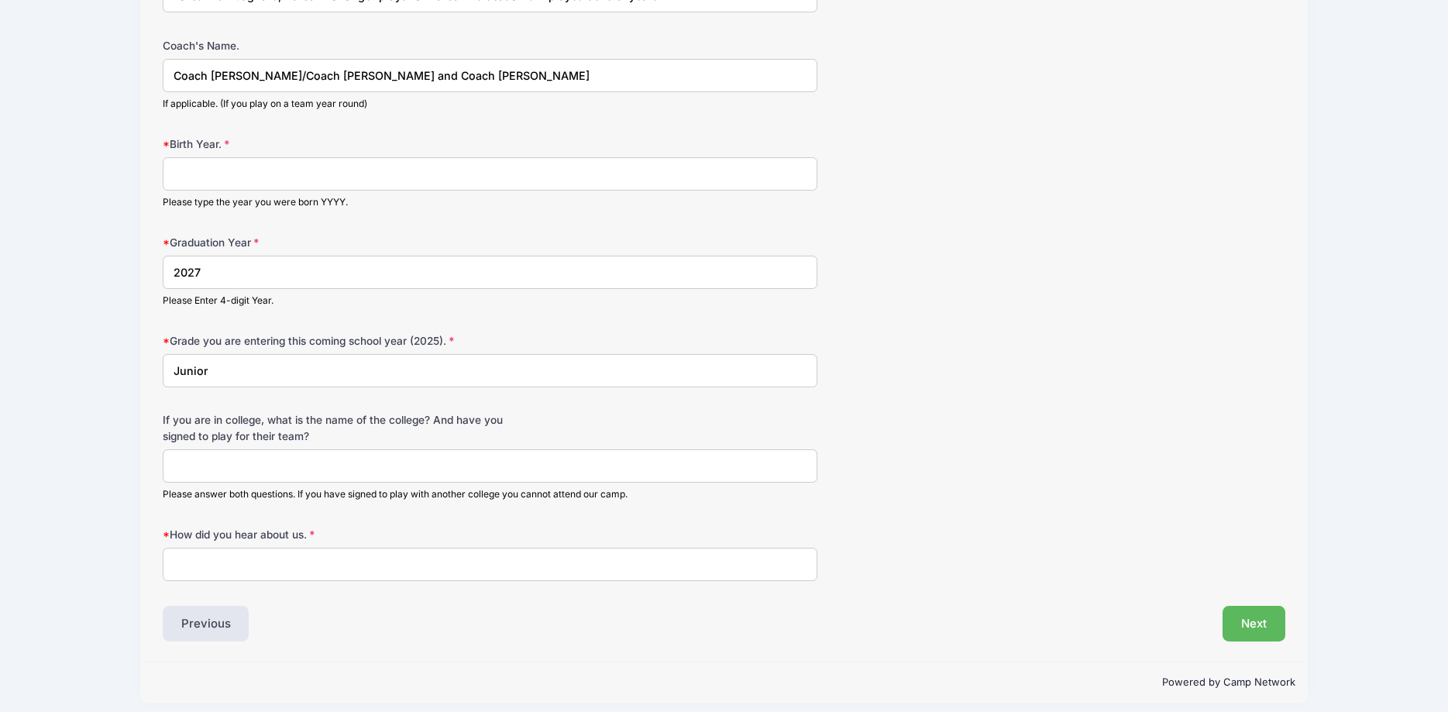
scroll to position [1111, 0]
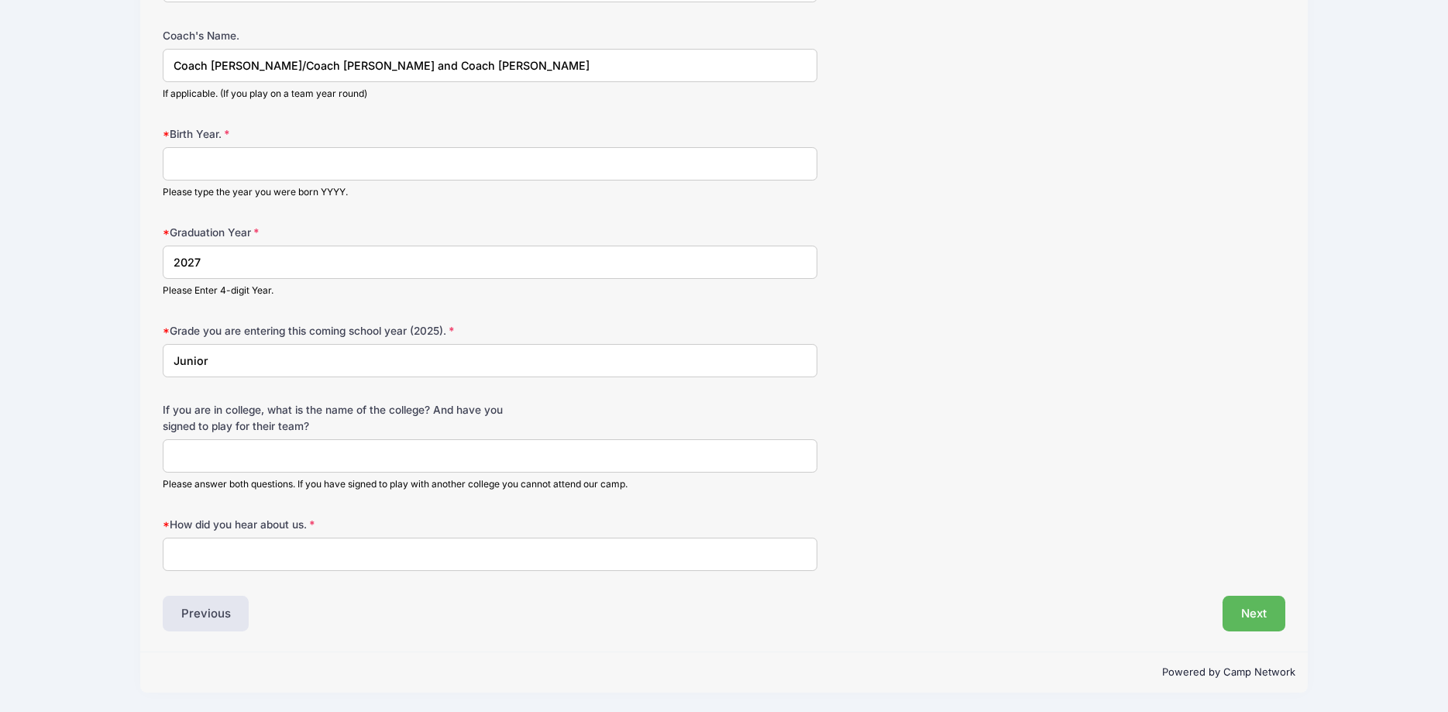
type input "Junior"
click at [212, 554] on input "How did you hear about us." at bounding box center [490, 554] width 655 height 33
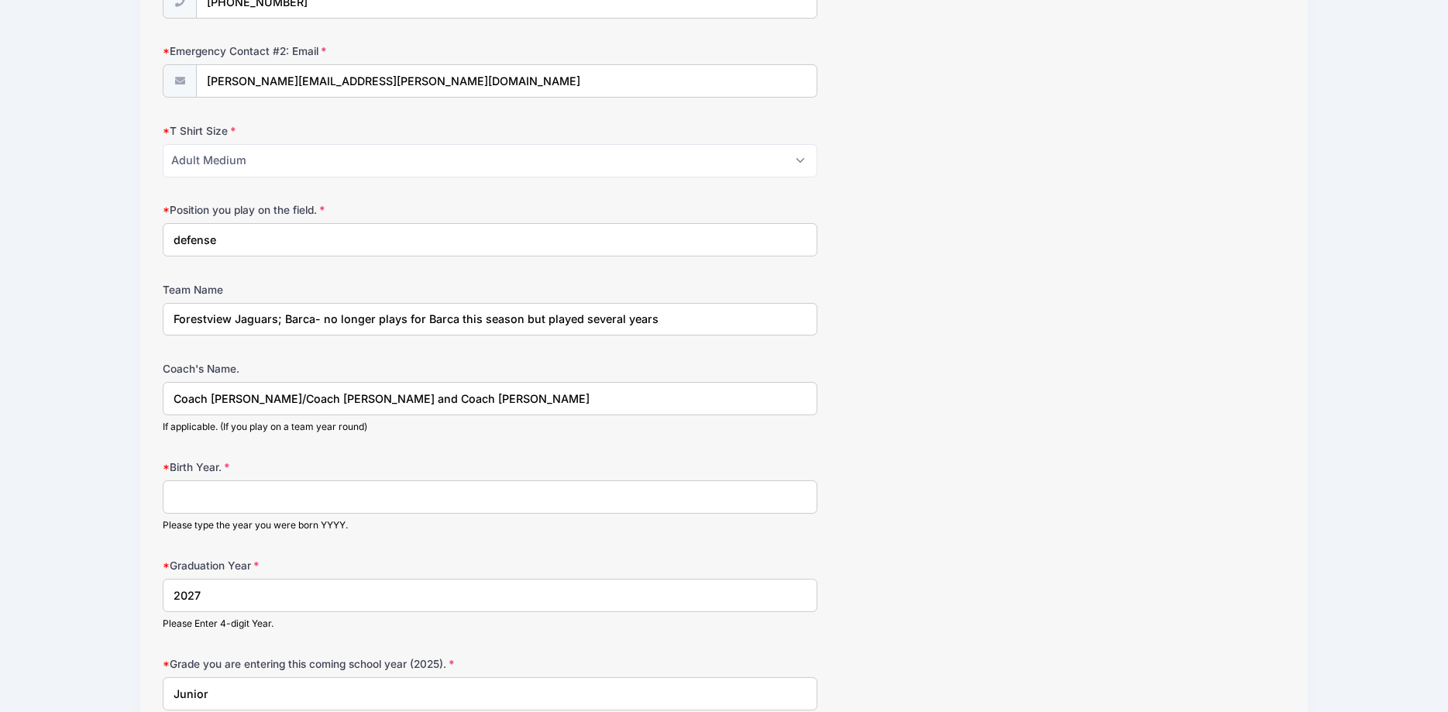
scroll to position [795, 0]
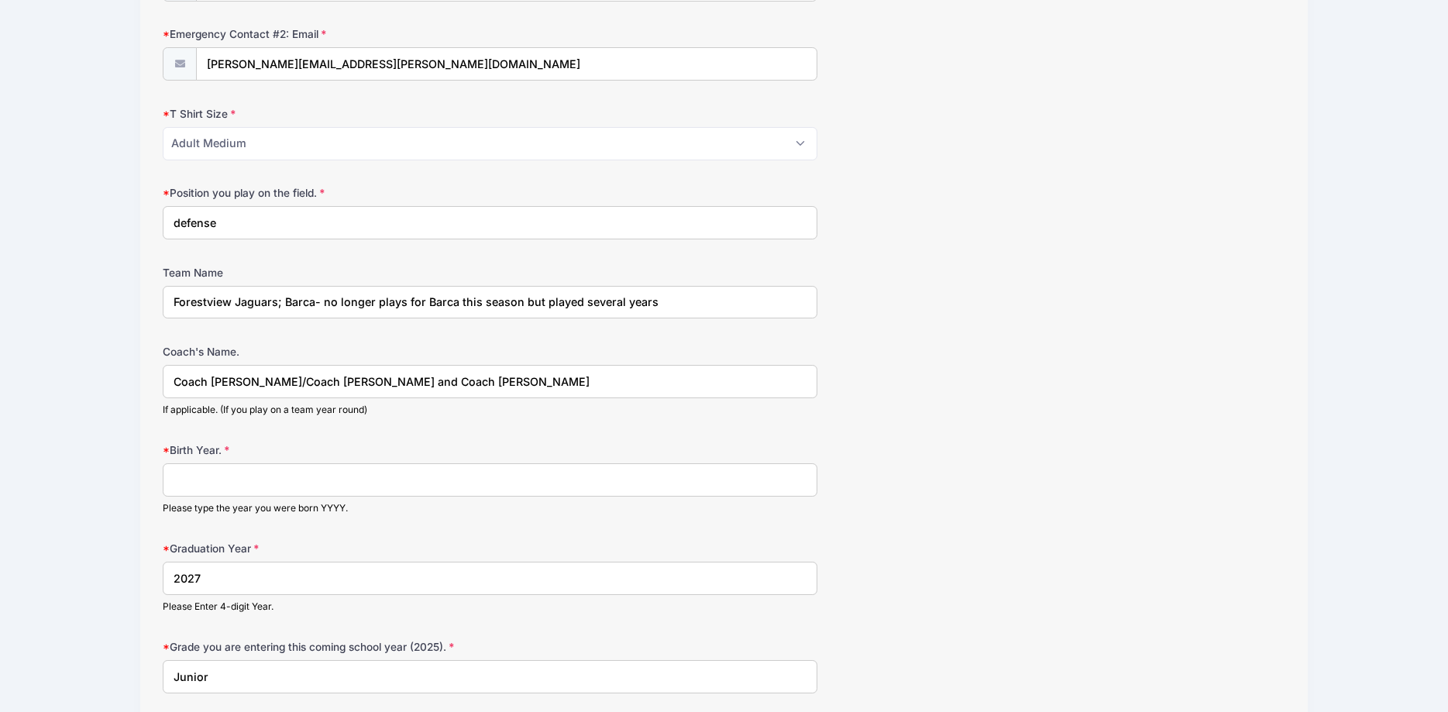
type input "online"
click at [673, 300] on input "Forestview Jaguars; Barca- no longer plays for Barca this season but played sev…" at bounding box center [490, 302] width 655 height 33
click at [738, 301] on input "Forestview Jaguars; Barca- no longer plays for Barca this season but played sev…" at bounding box center [490, 302] width 655 height 33
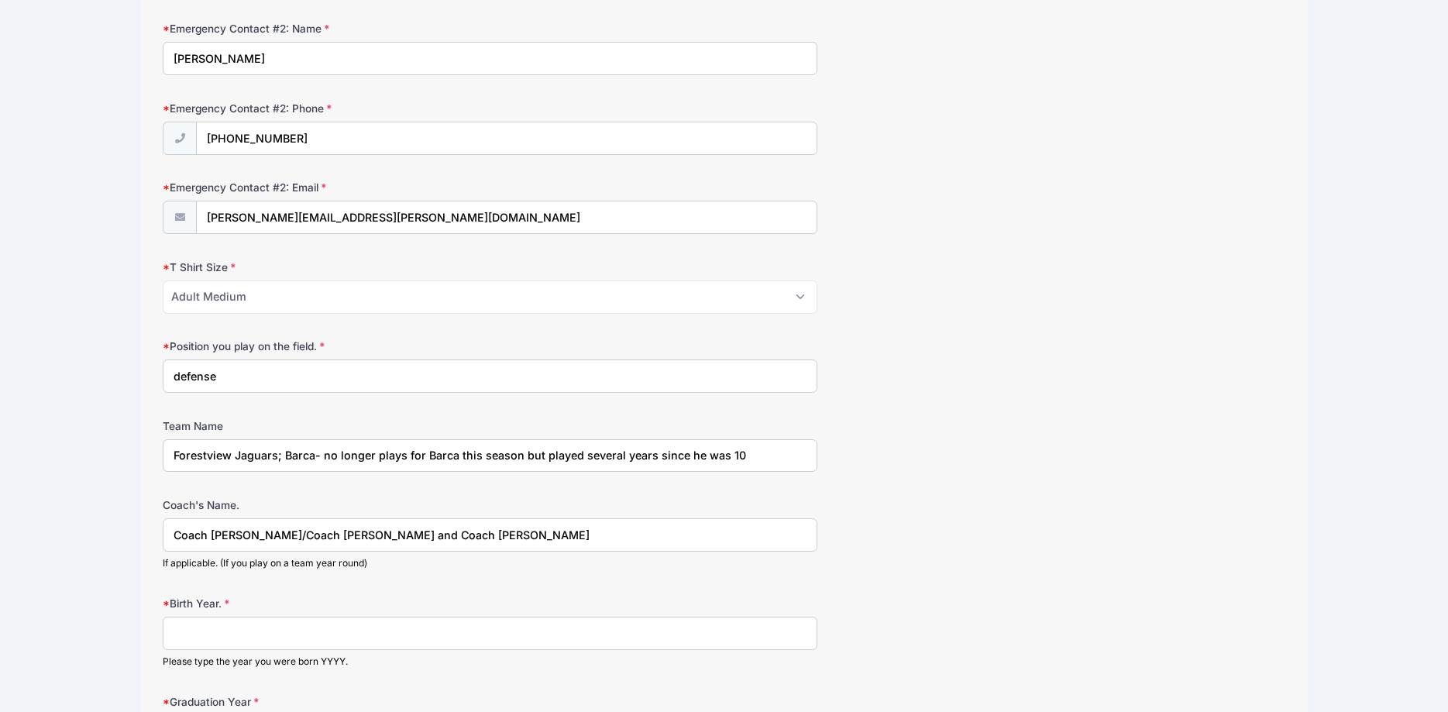
scroll to position [637, 0]
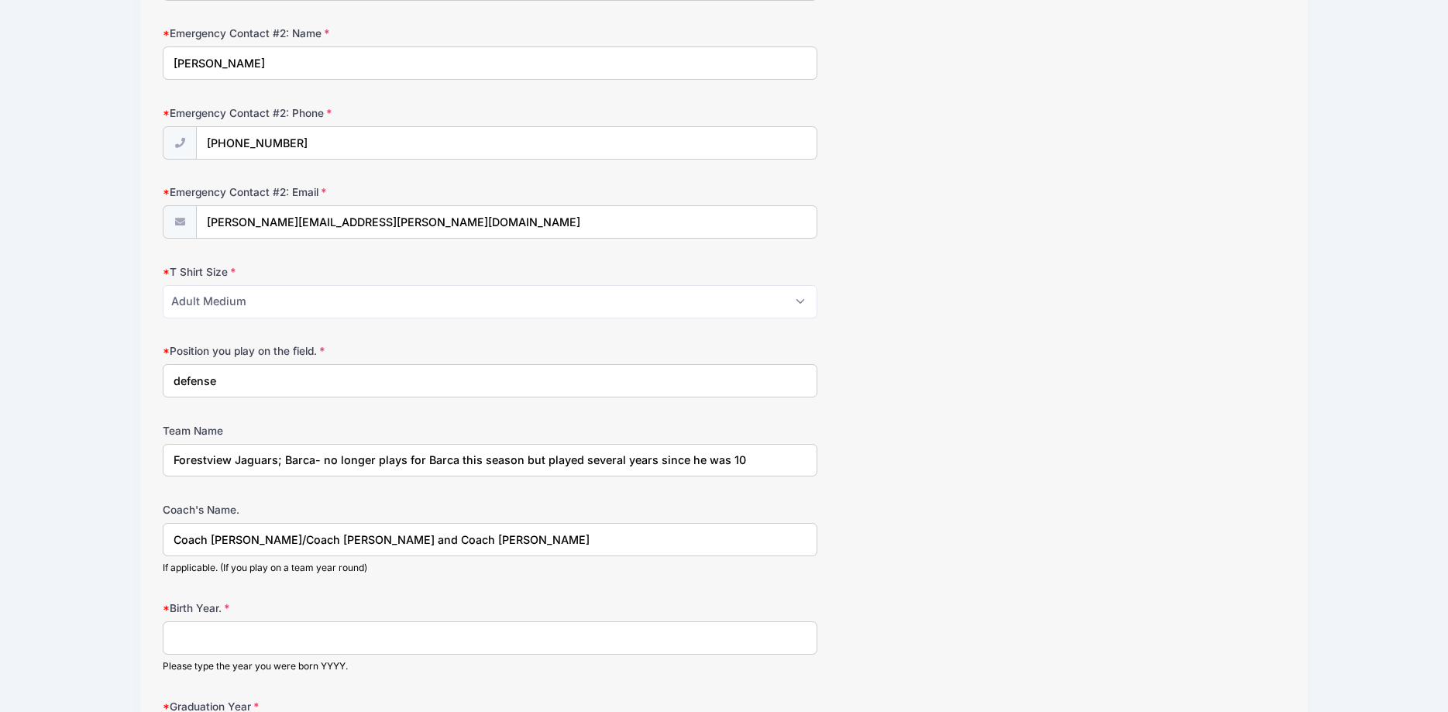
type input "Forestview Jaguars; Barca- no longer plays for Barca this season but played sev…"
click at [267, 388] on input "defense" at bounding box center [490, 380] width 655 height 33
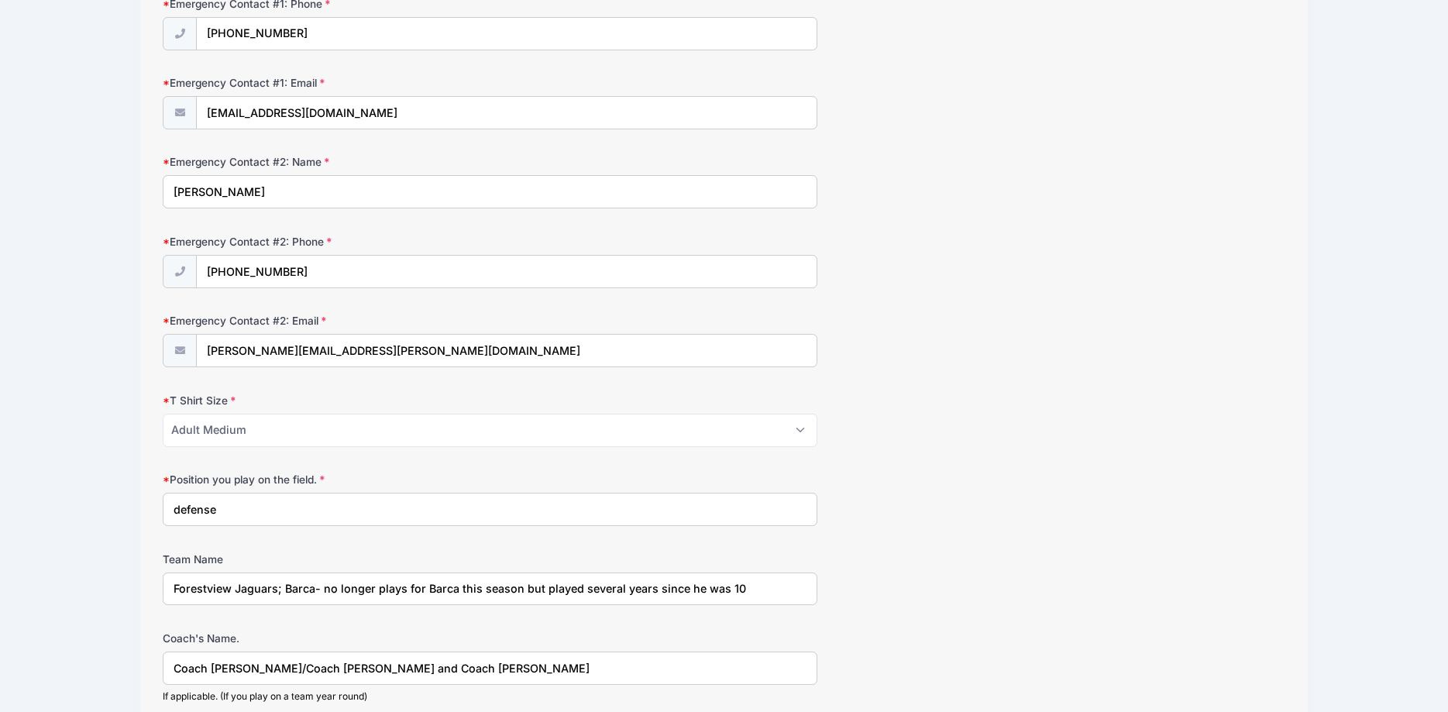
scroll to position [532, 0]
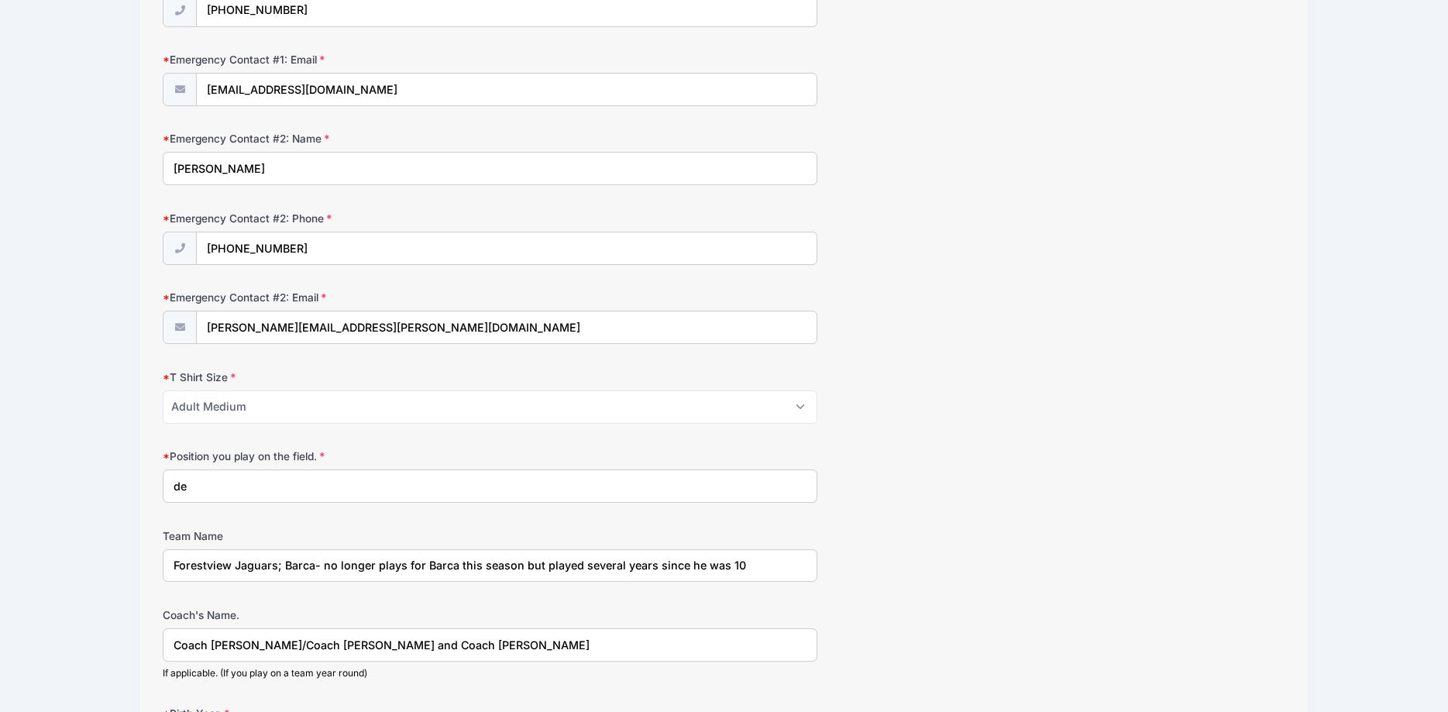
type input "d"
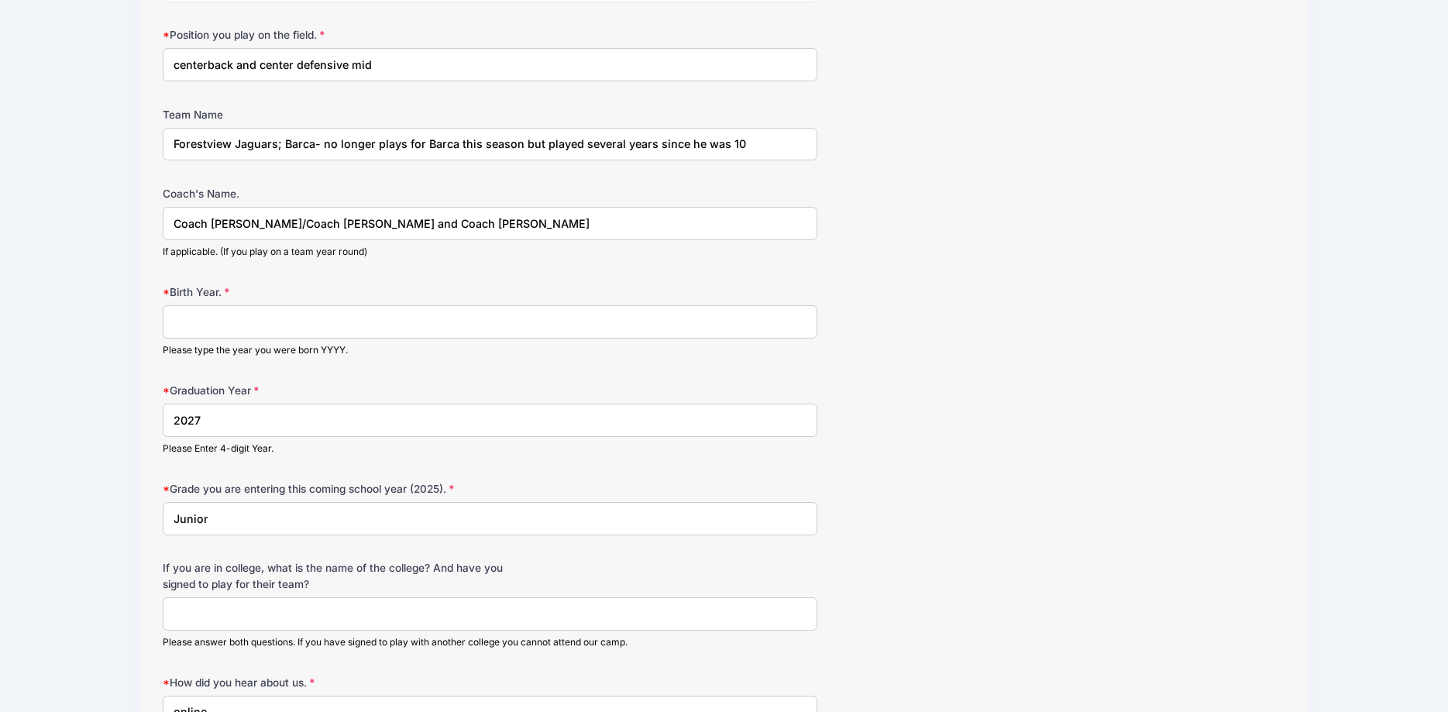
scroll to position [1111, 0]
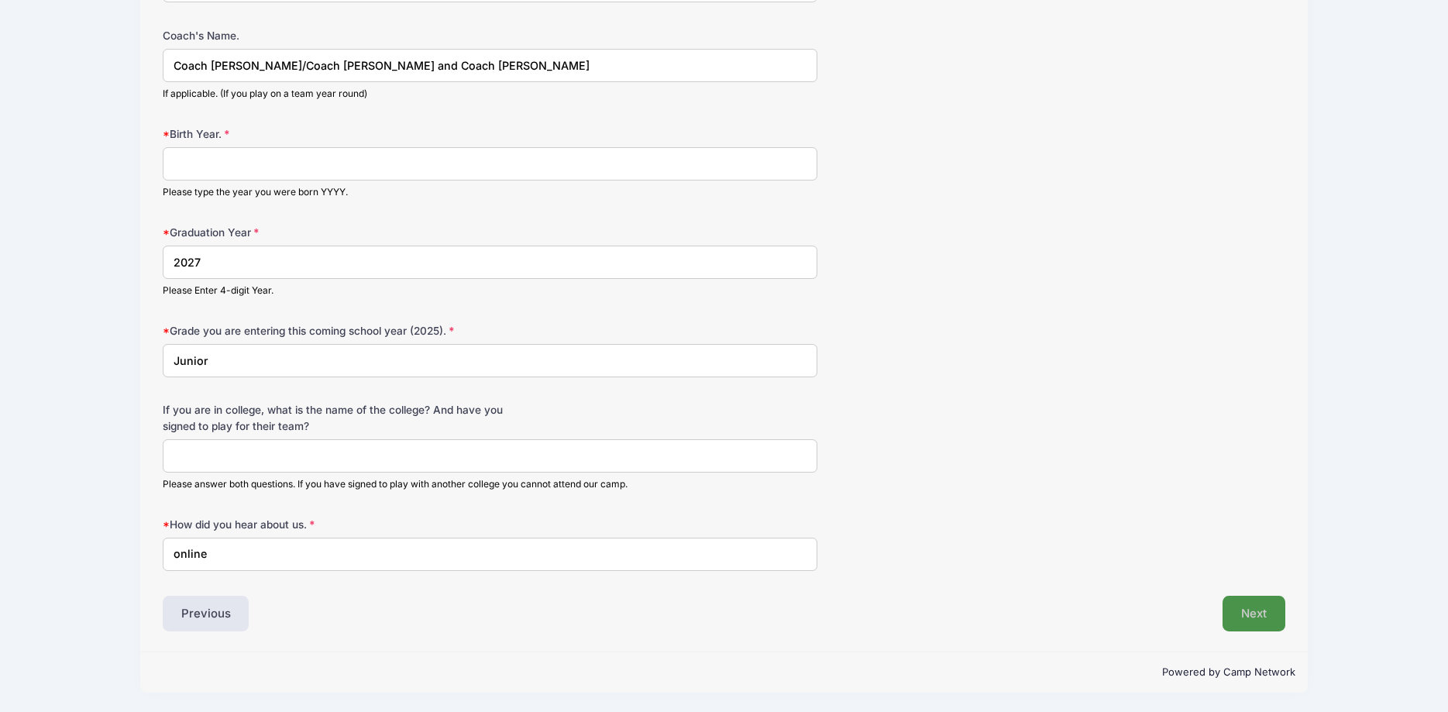
type input "centerback and center defensive mid"
click at [1253, 608] on button "Next" at bounding box center [1254, 614] width 63 height 36
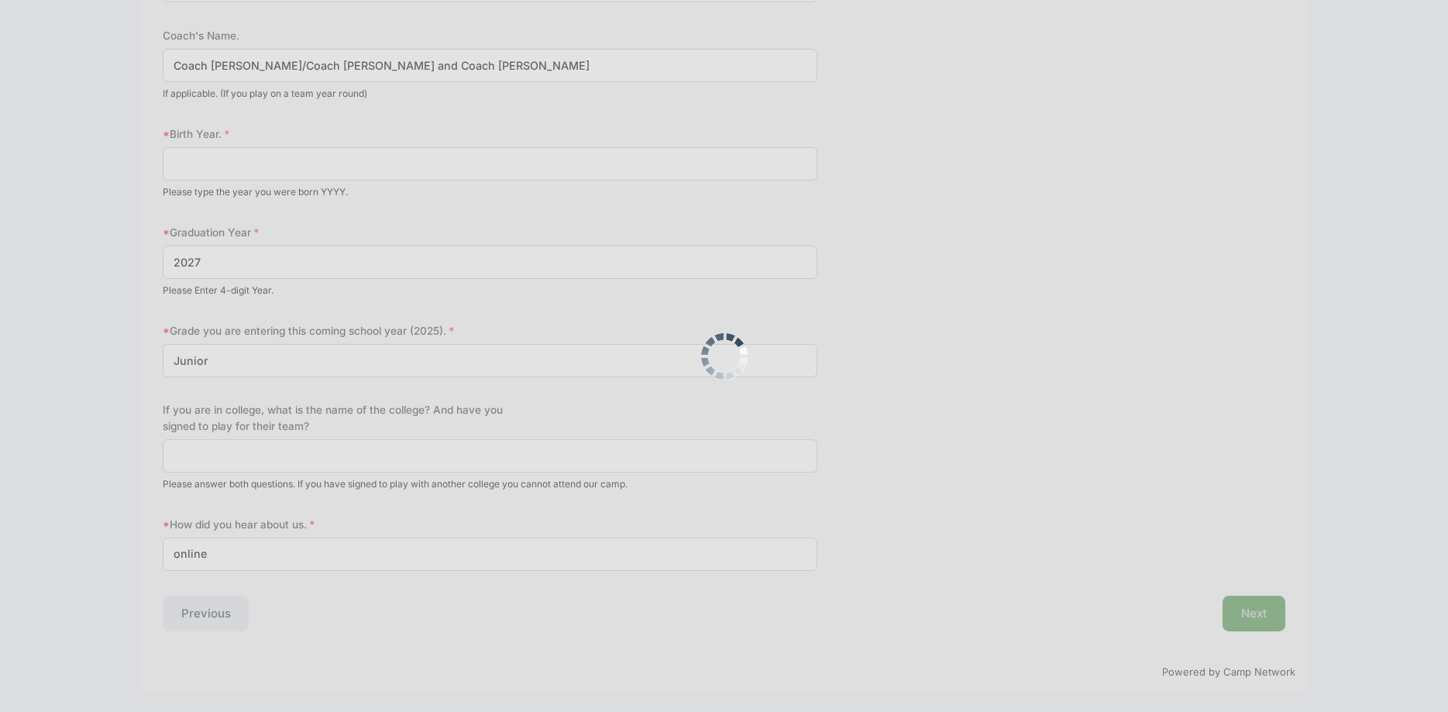
scroll to position [1130, 0]
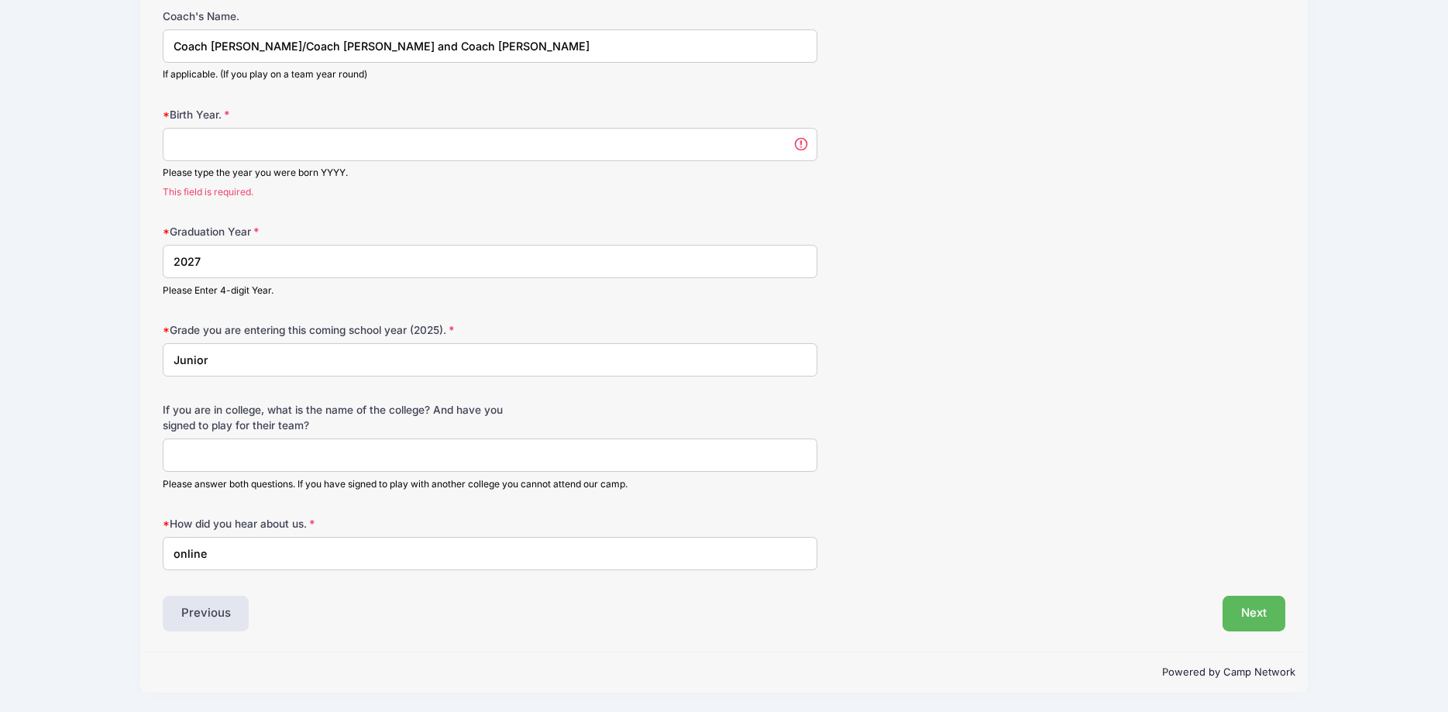
click at [801, 146] on input "Birth Year." at bounding box center [490, 144] width 655 height 33
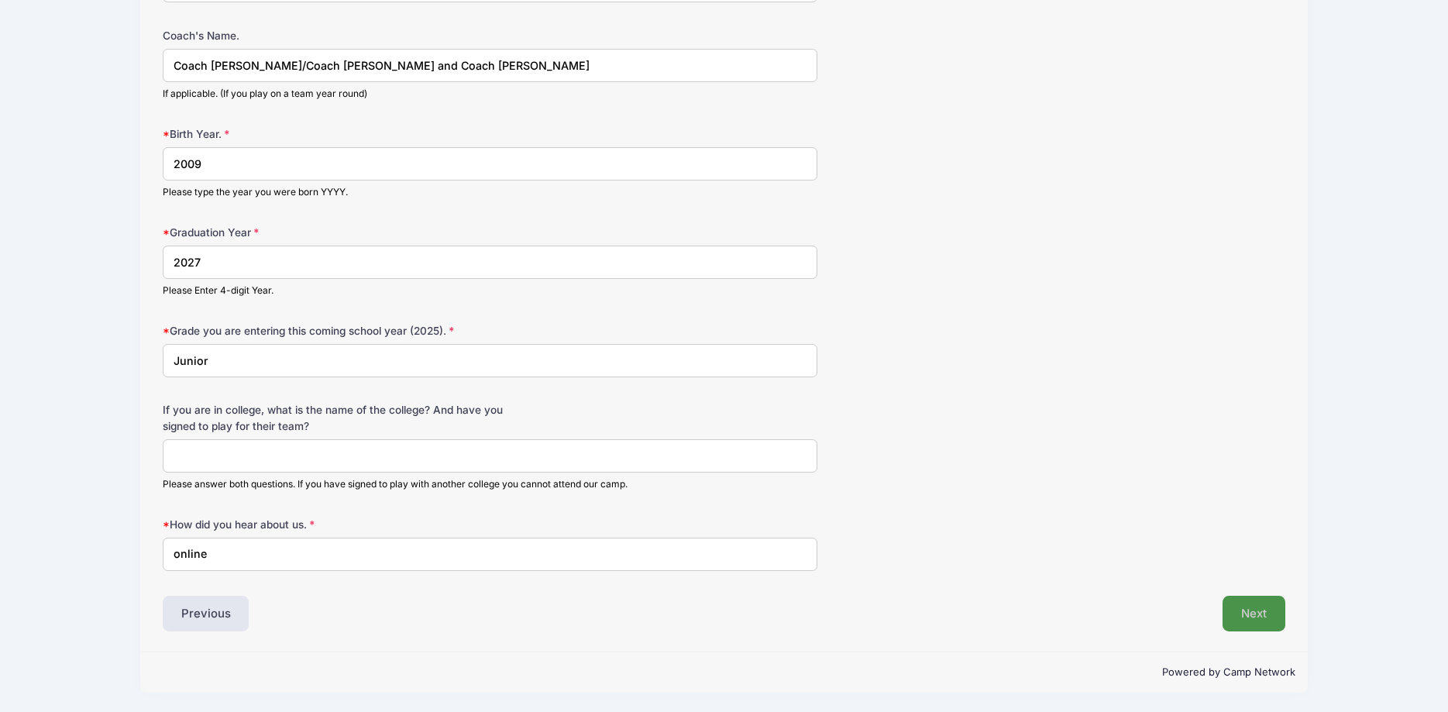
type input "2009"
click at [1248, 611] on button "Next" at bounding box center [1254, 614] width 63 height 36
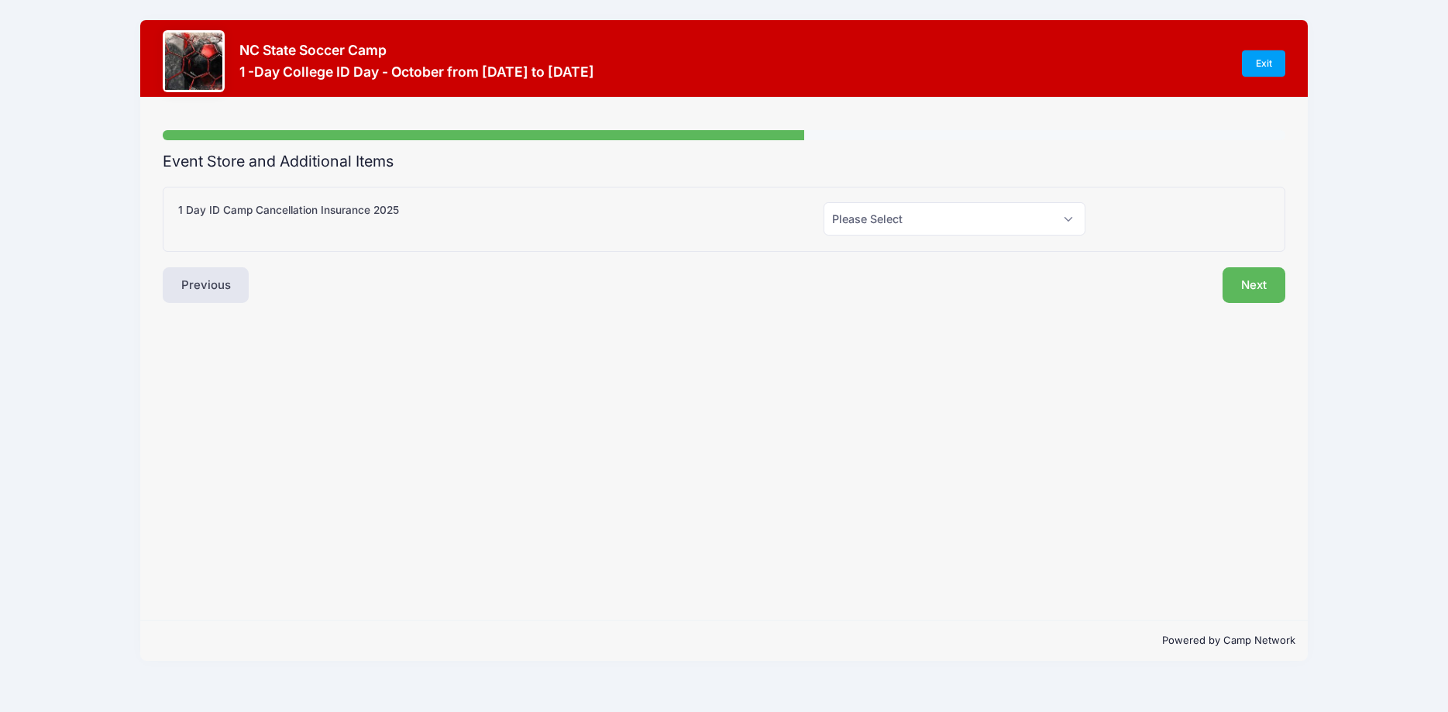
scroll to position [0, 0]
click at [824, 202] on select "Please Select Yes (+$55.00) No" at bounding box center [954, 218] width 261 height 33
select select "0"
click option "No" at bounding box center [0, 0] width 0 height 0
click at [1248, 275] on button "Next" at bounding box center [1254, 285] width 63 height 36
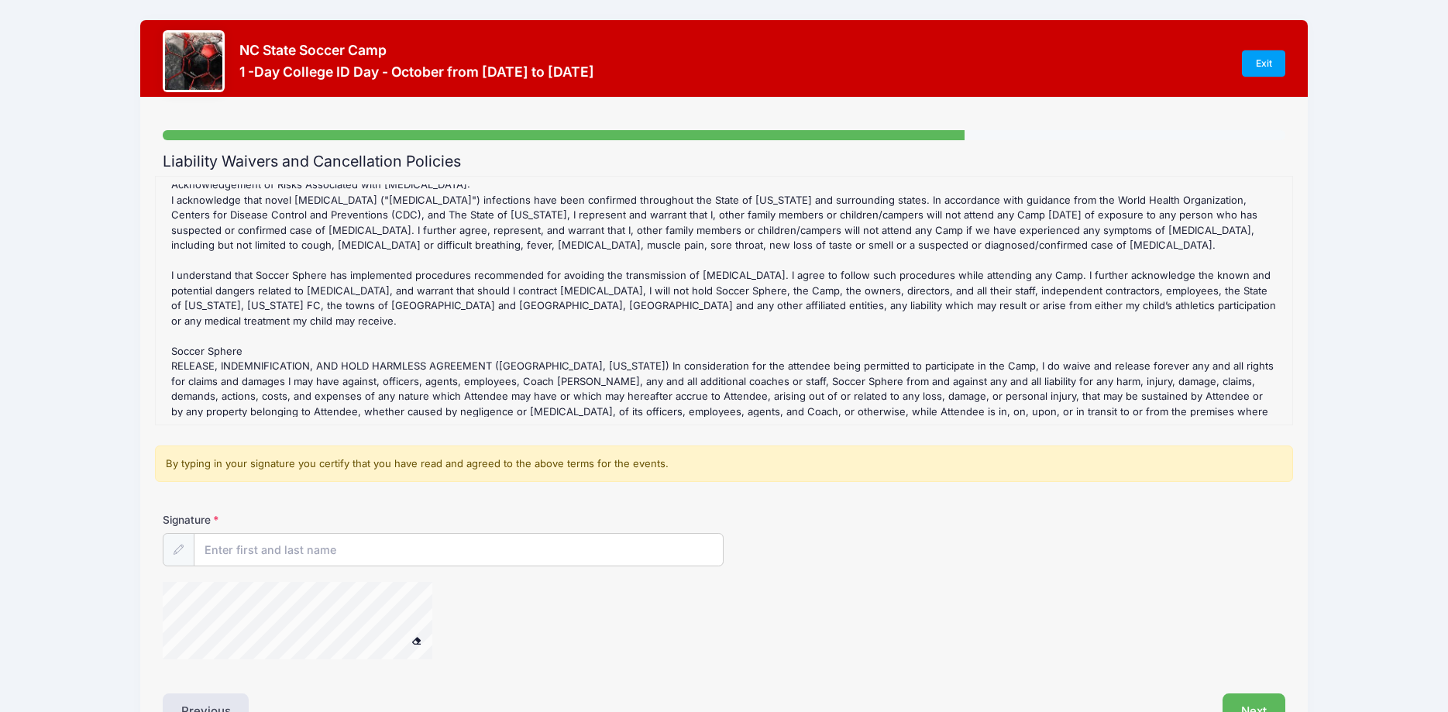
scroll to position [1141, 0]
click at [300, 544] on input "Signature" at bounding box center [458, 550] width 529 height 33
type input "s"
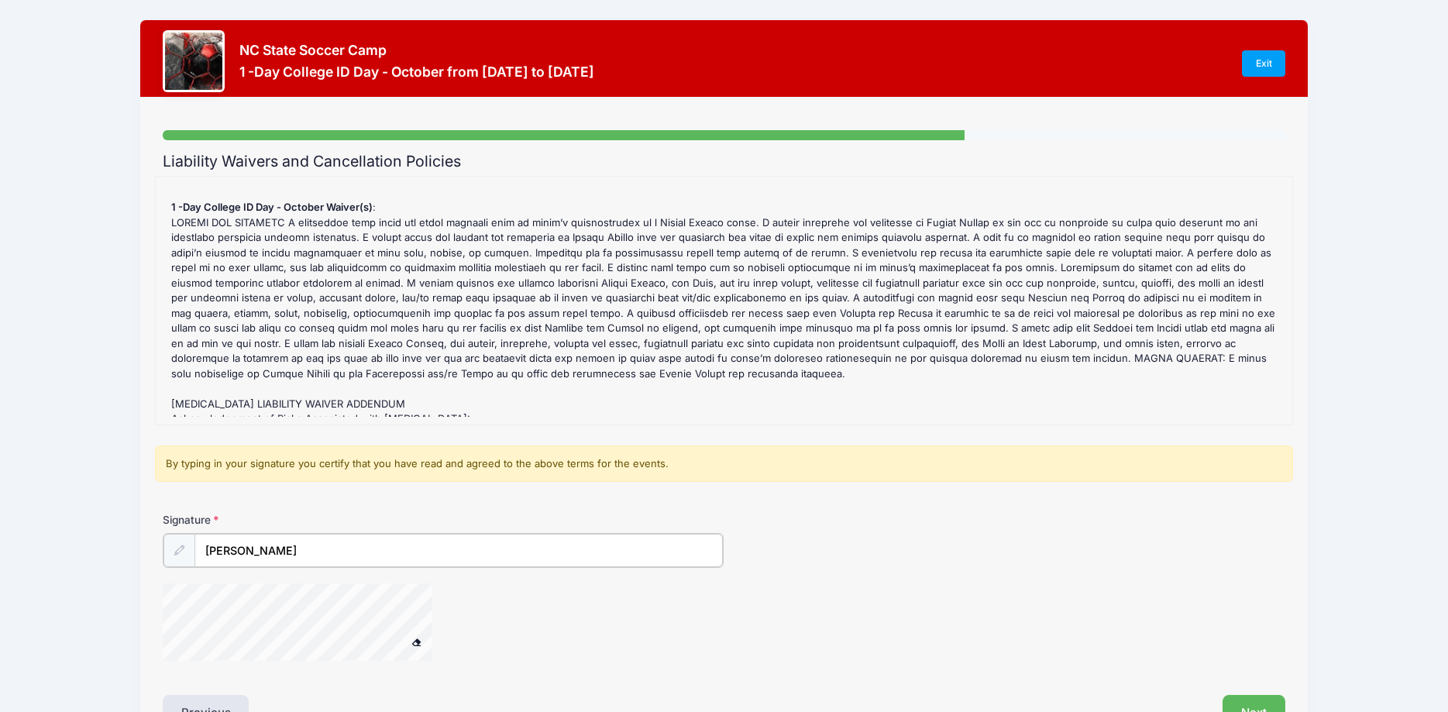
scroll to position [1203, 0]
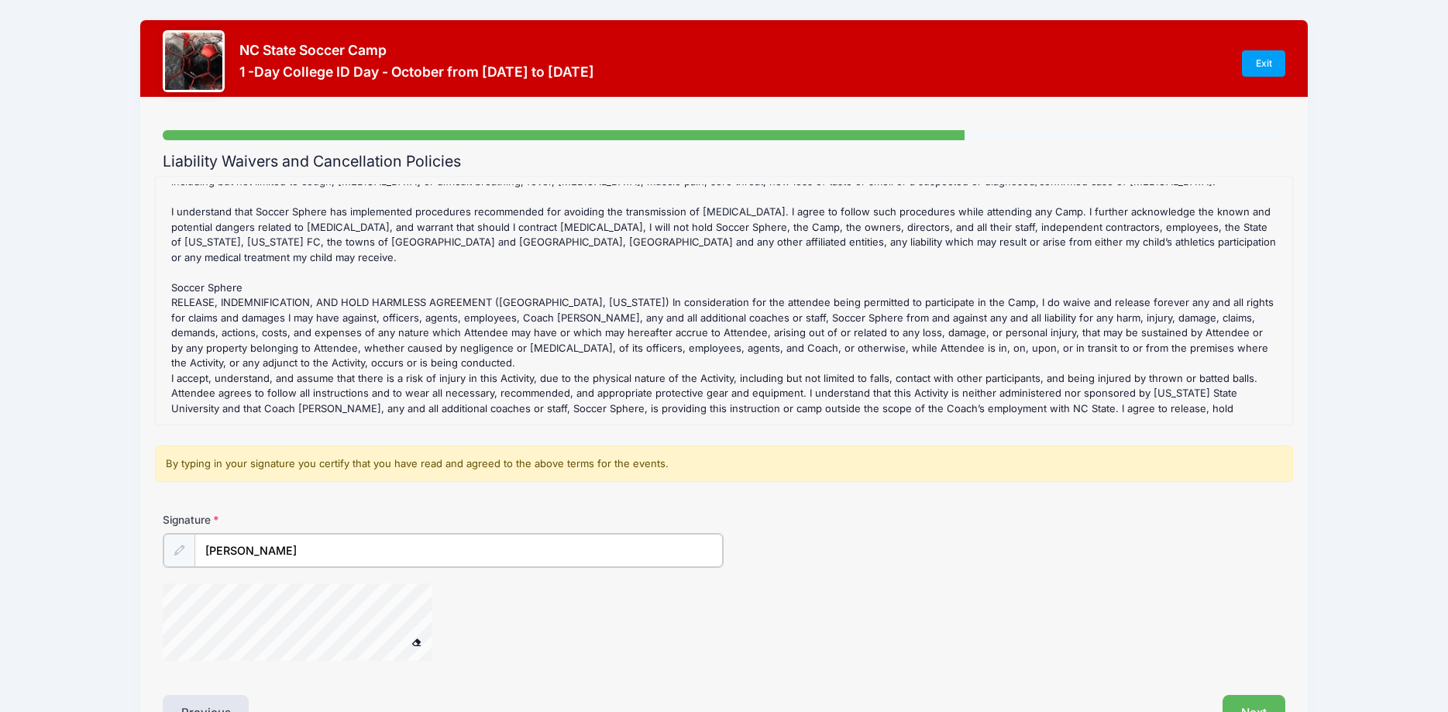
type input "[PERSON_NAME]"
click at [414, 640] on span at bounding box center [416, 640] width 11 height 9
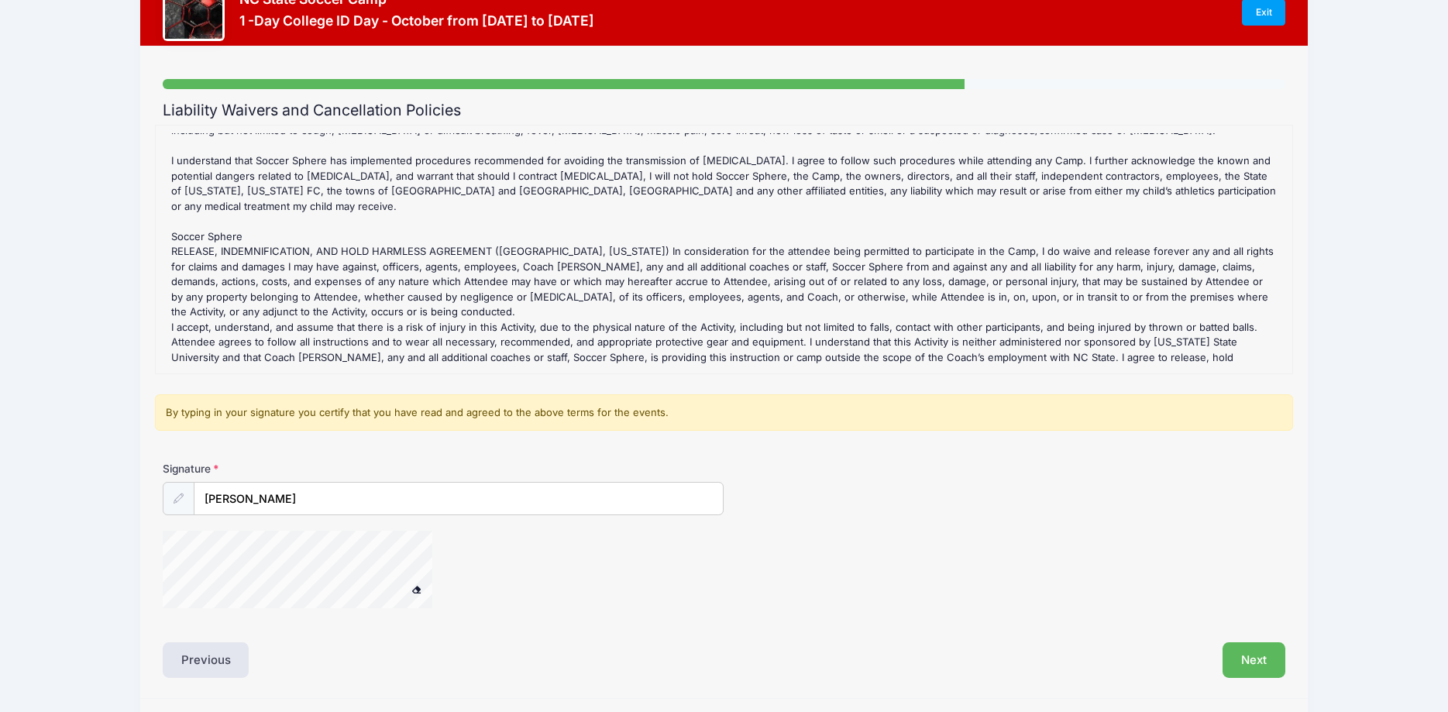
scroll to position [98, 0]
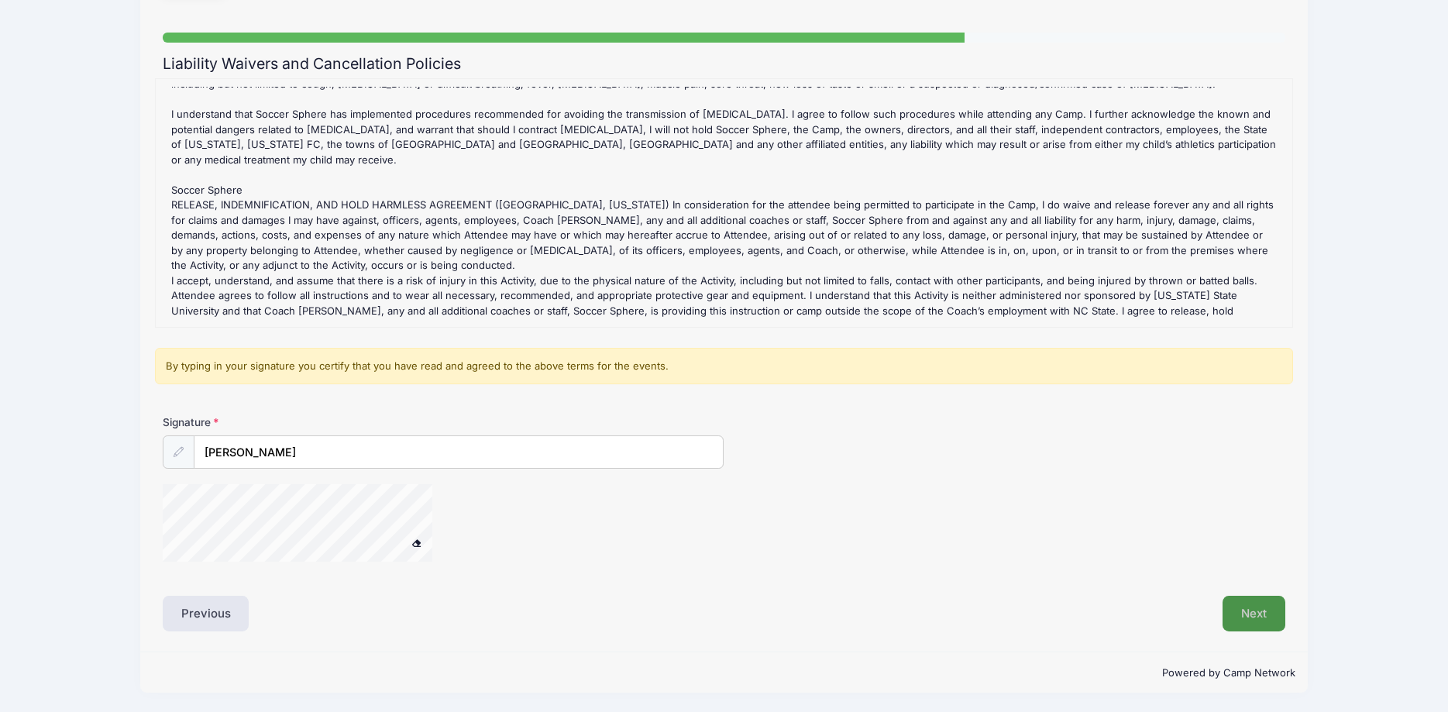
click at [1251, 621] on button "Next" at bounding box center [1254, 614] width 63 height 36
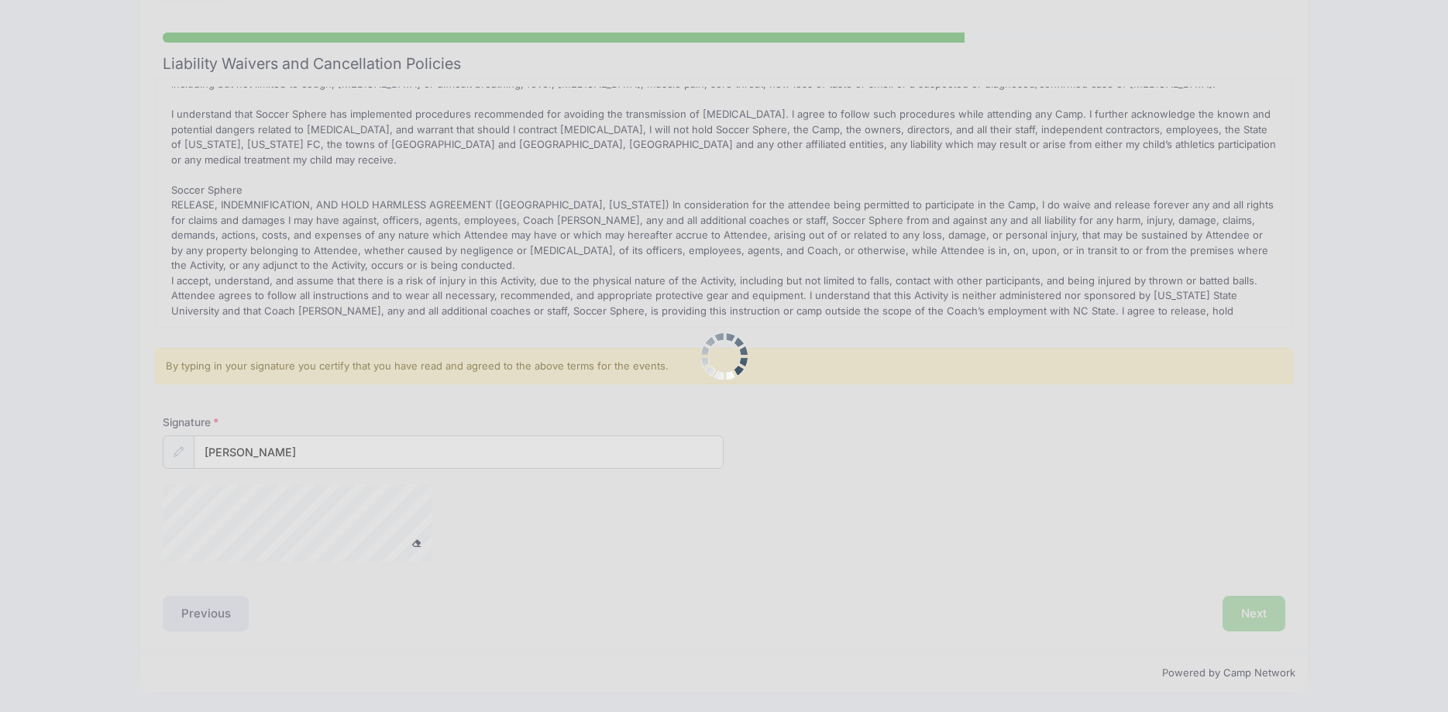
scroll to position [0, 0]
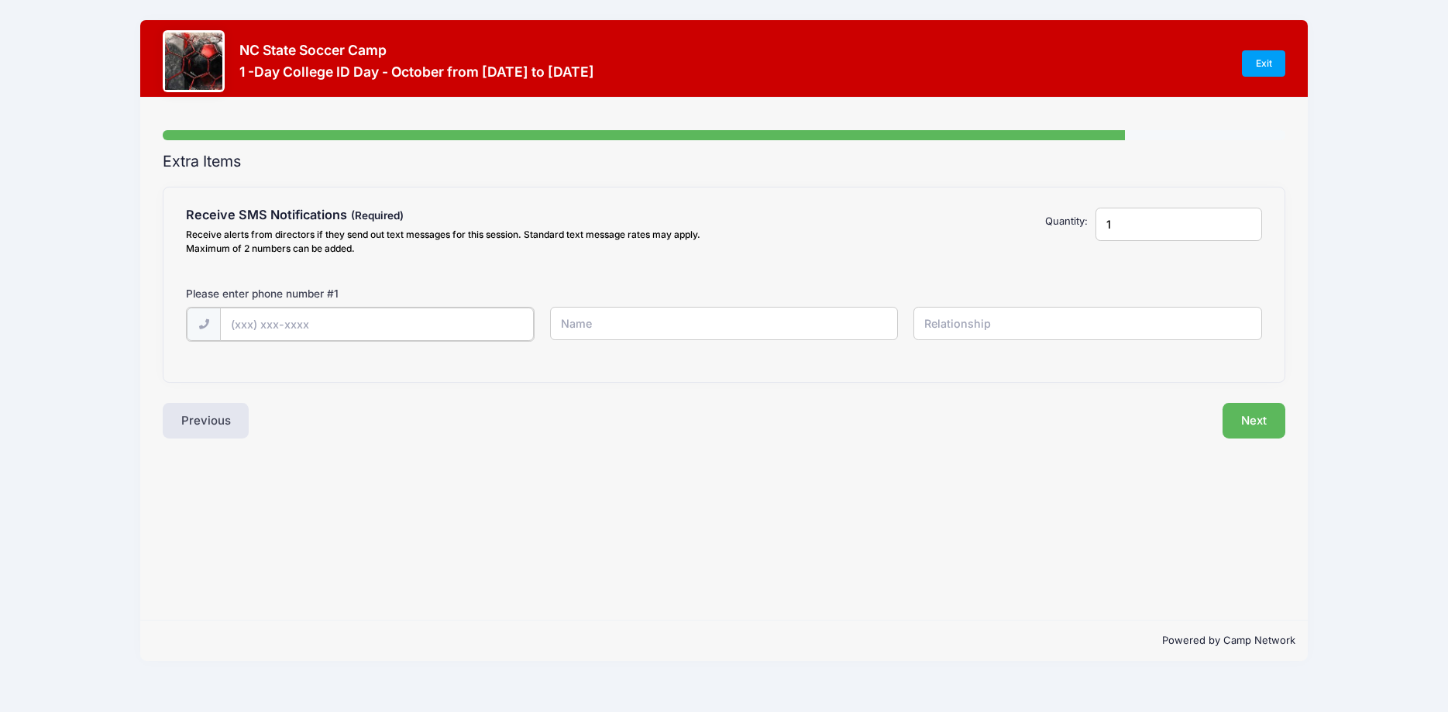
click at [243, 325] on input "text" at bounding box center [377, 324] width 314 height 33
type input "[PHONE_NUMBER]"
click at [598, 332] on input "text" at bounding box center [724, 323] width 349 height 33
type input "s"
type input "[PERSON_NAME]"
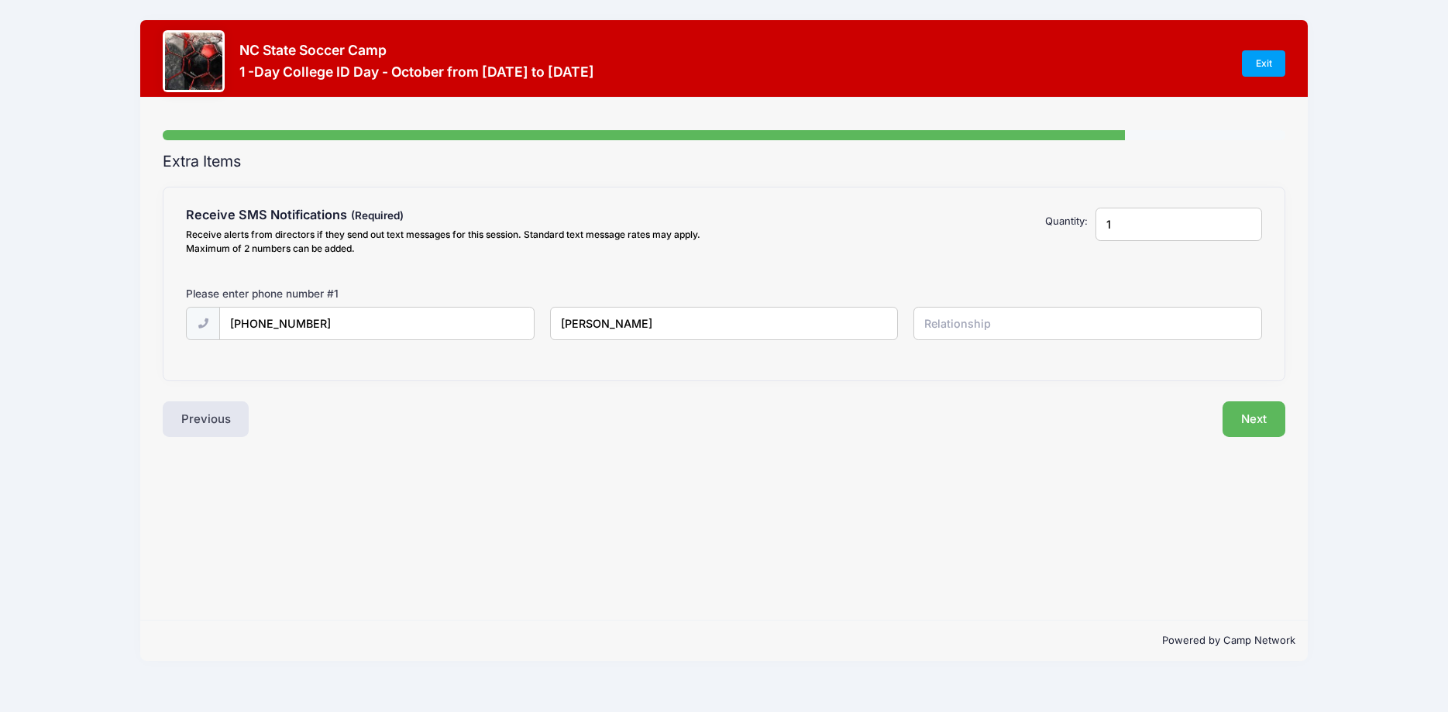
click at [944, 336] on input "text" at bounding box center [1088, 323] width 349 height 33
type input "mom"
type input "2"
click at [1248, 221] on input "2" at bounding box center [1179, 224] width 167 height 33
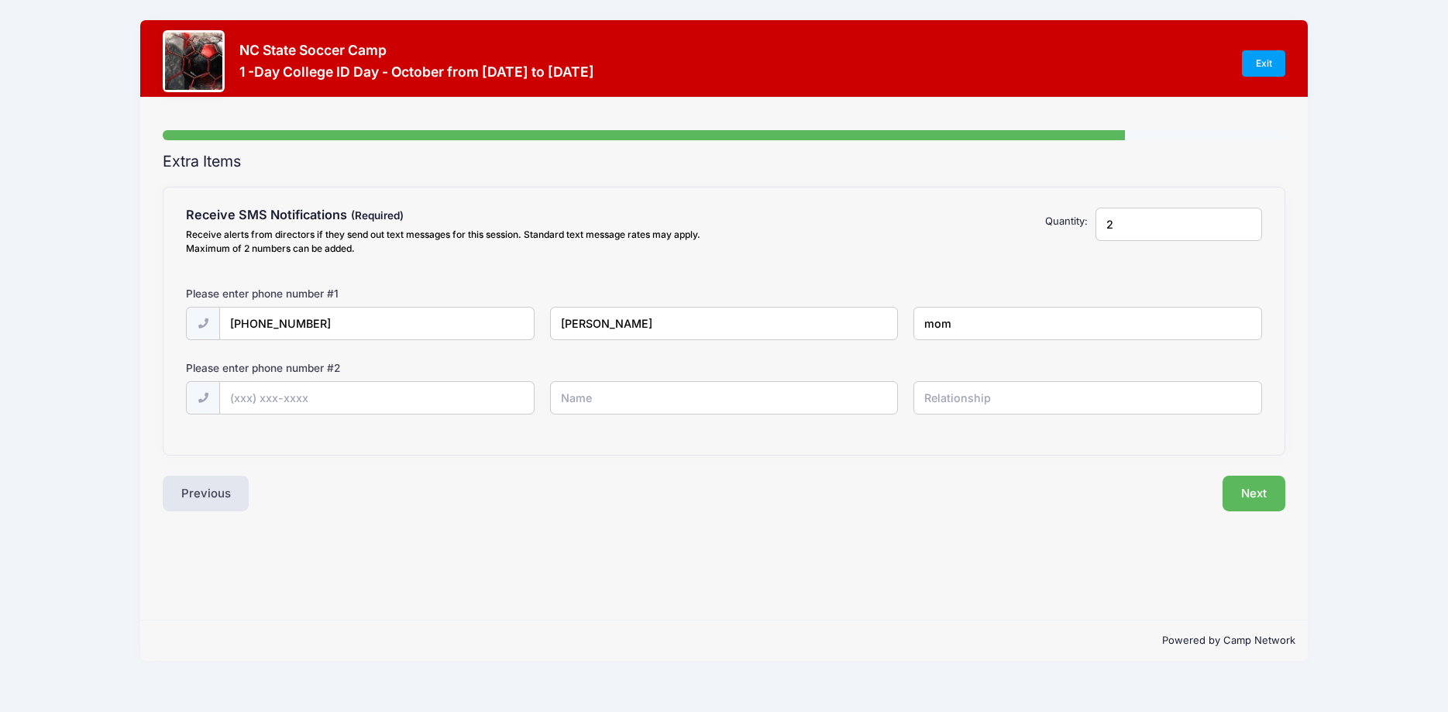
type input "mom"
click at [400, 388] on input "text" at bounding box center [377, 398] width 314 height 33
type input "(980) 677-2968"
click at [569, 406] on input "text" at bounding box center [724, 397] width 349 height 33
type input "Nick Markley"
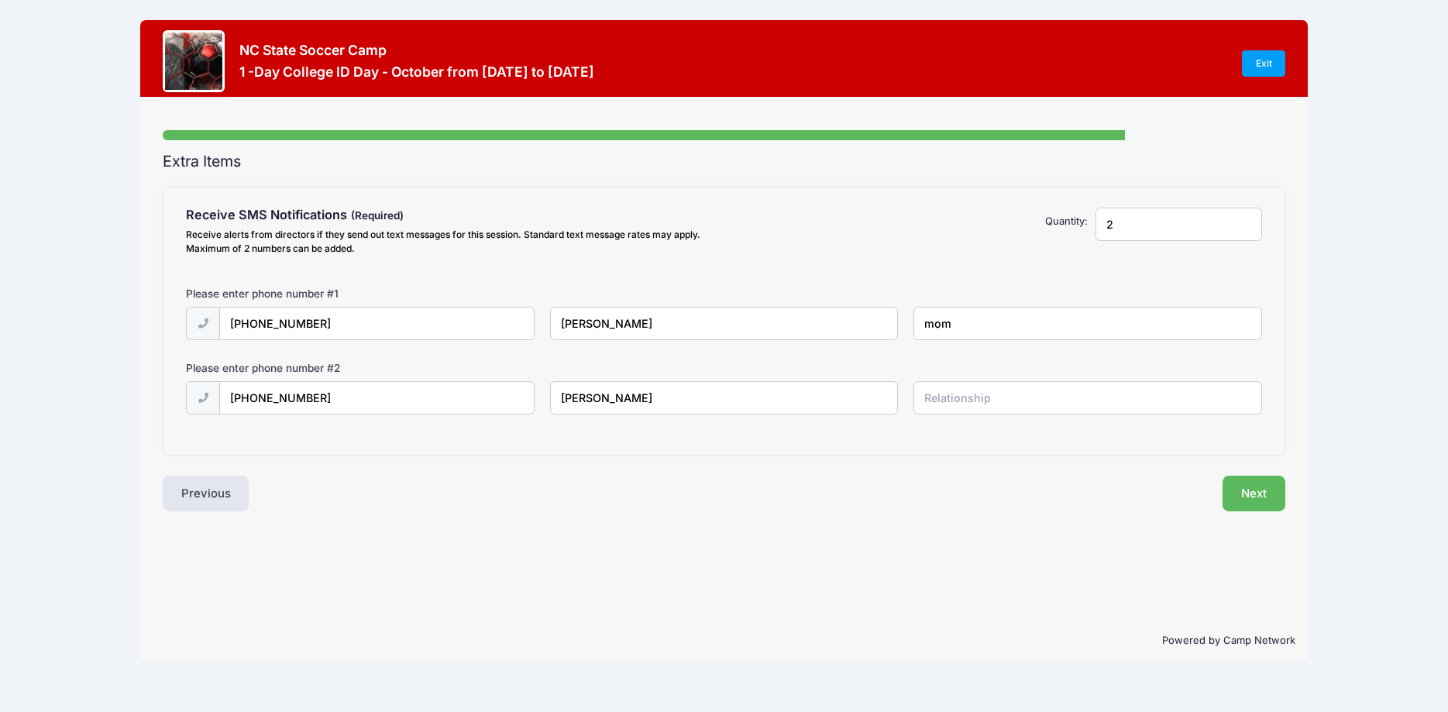
click at [1038, 408] on input "text" at bounding box center [1088, 397] width 349 height 33
type input "player"
click at [1258, 490] on button "Next" at bounding box center [1254, 494] width 63 height 36
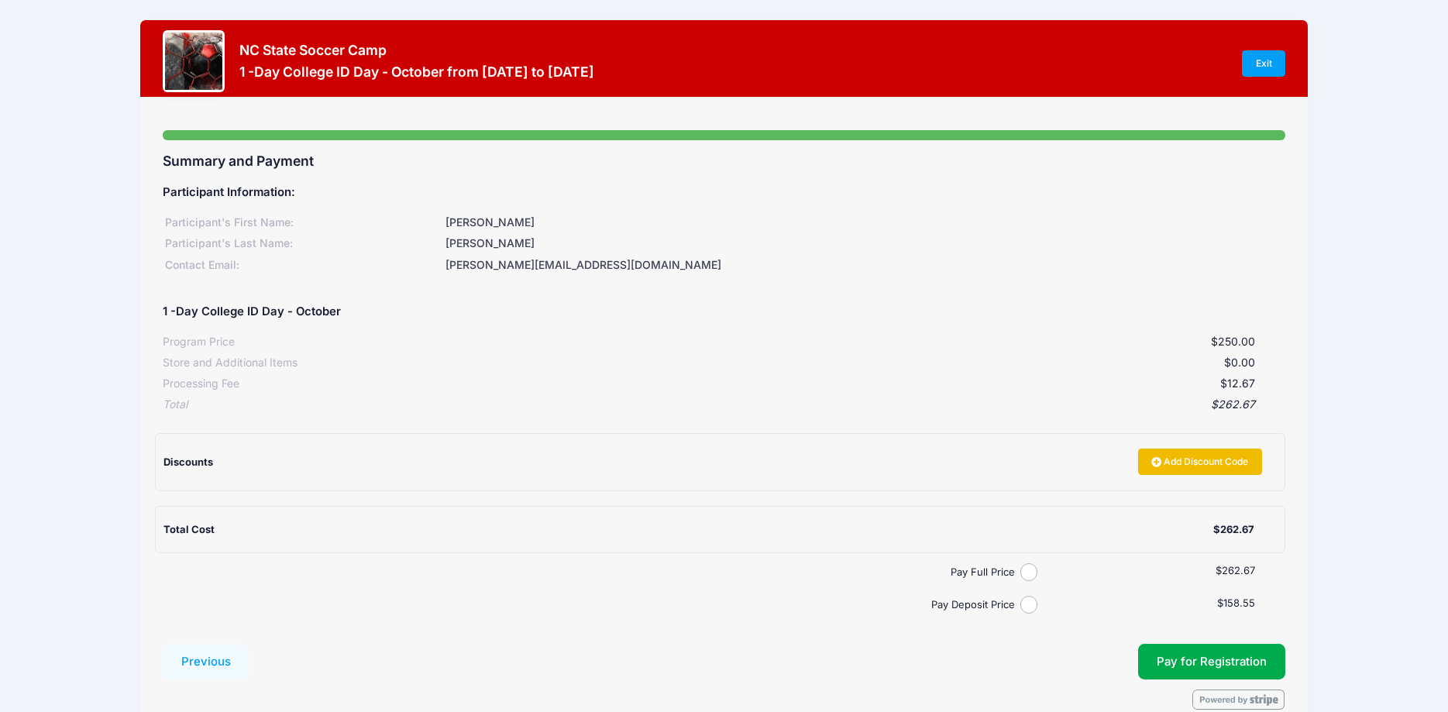
click at [1195, 454] on link "Add Discount Code" at bounding box center [1200, 462] width 124 height 26
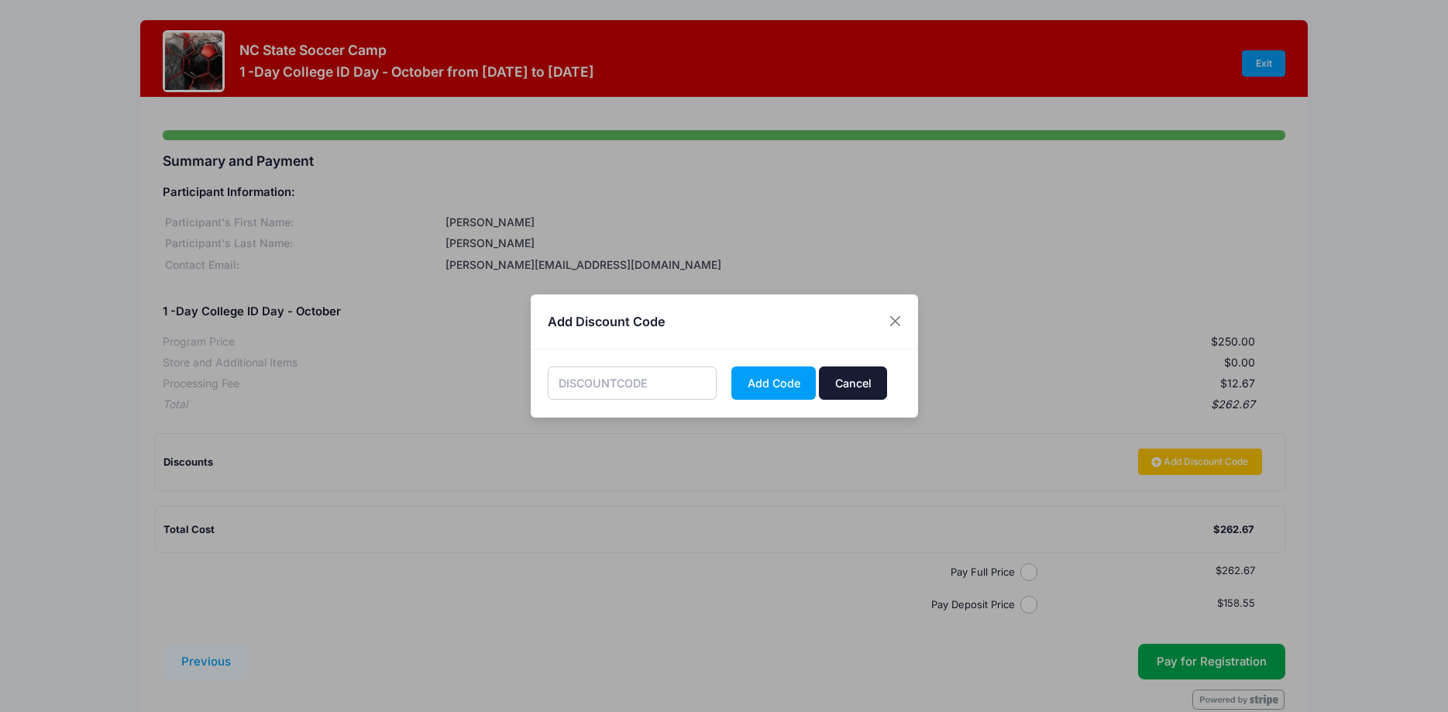
click at [834, 369] on button "Cancel" at bounding box center [853, 382] width 68 height 33
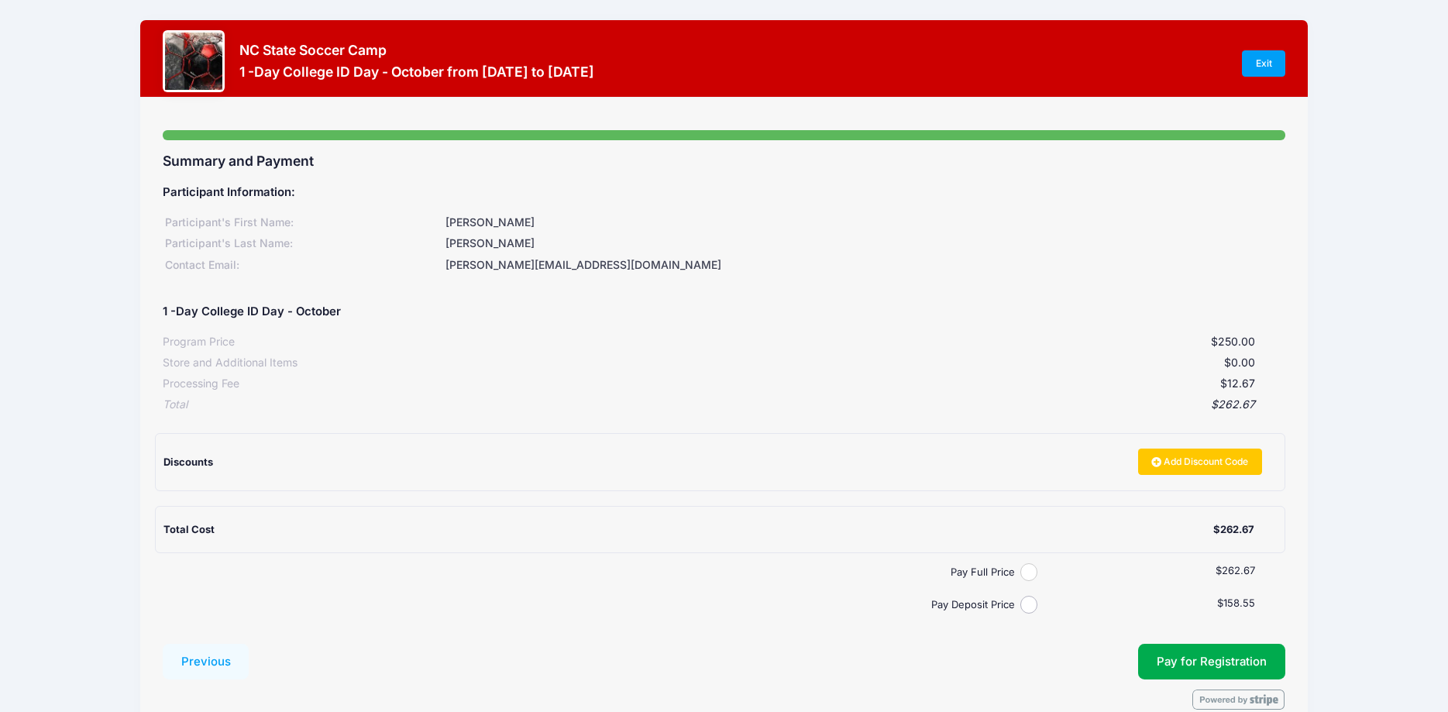
click at [1032, 576] on input "Pay Full Price" at bounding box center [1029, 572] width 18 height 18
radio input "true"
click at [1176, 656] on button "Pay for Registration" at bounding box center [1211, 662] width 147 height 36
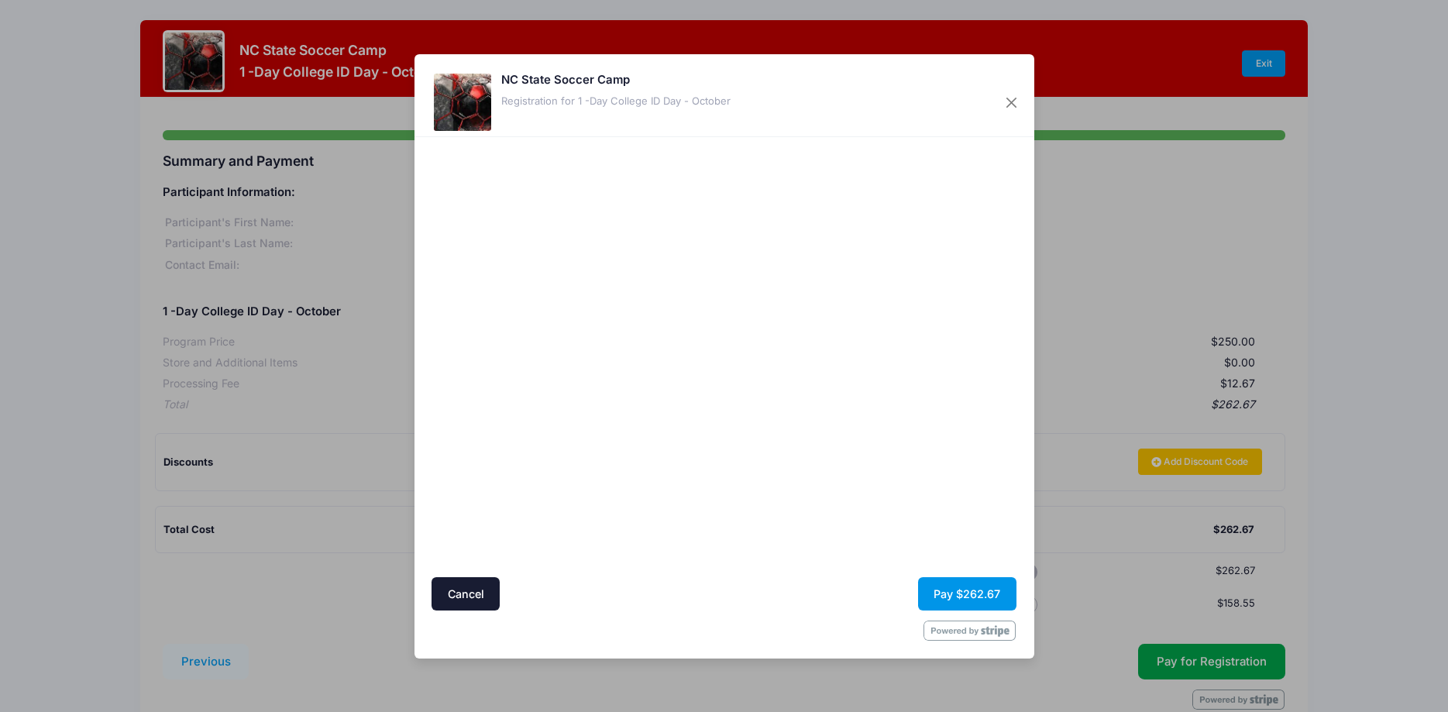
click at [955, 583] on button "Pay $262.67" at bounding box center [967, 593] width 98 height 33
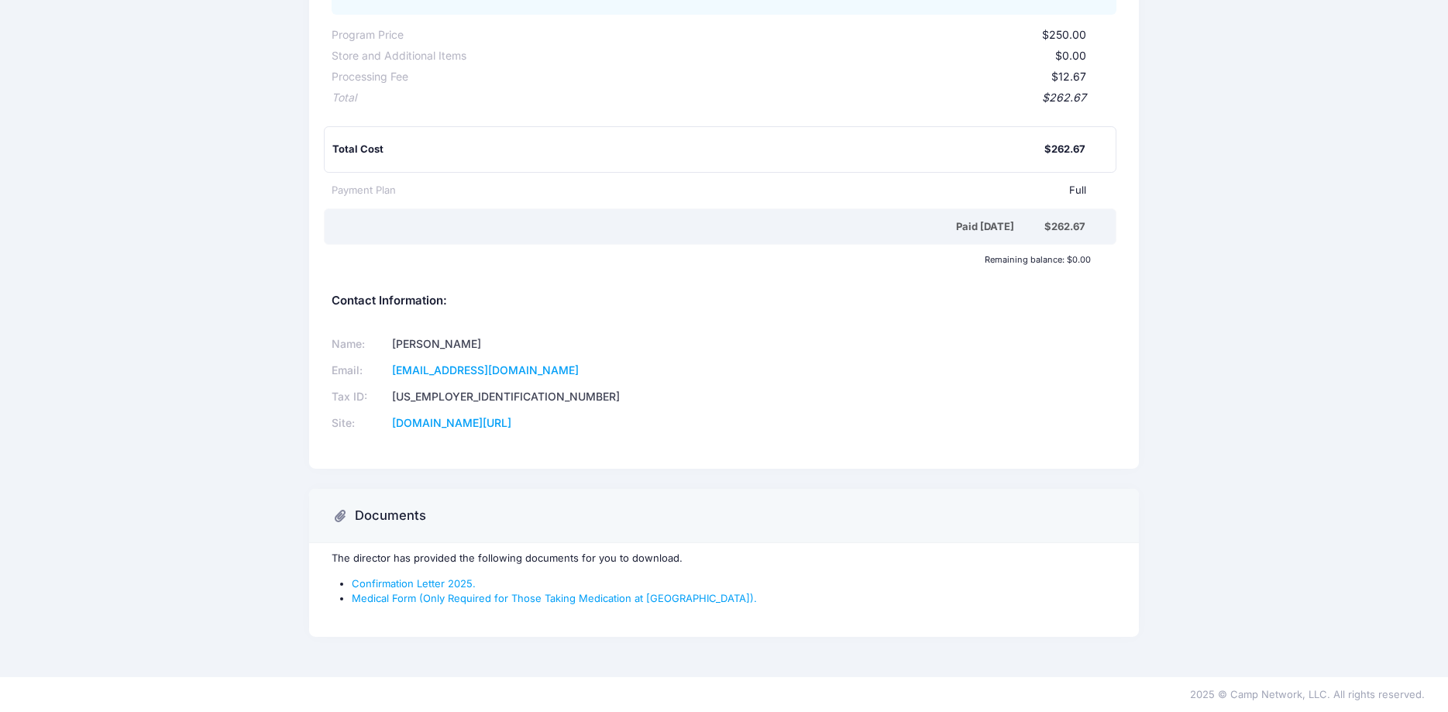
scroll to position [275, 0]
click at [439, 582] on link "Confirmation Letter 2025." at bounding box center [414, 583] width 124 height 12
click at [447, 598] on link "Medical Form (Only Required for Those Taking Medication at Camp)." at bounding box center [554, 598] width 405 height 12
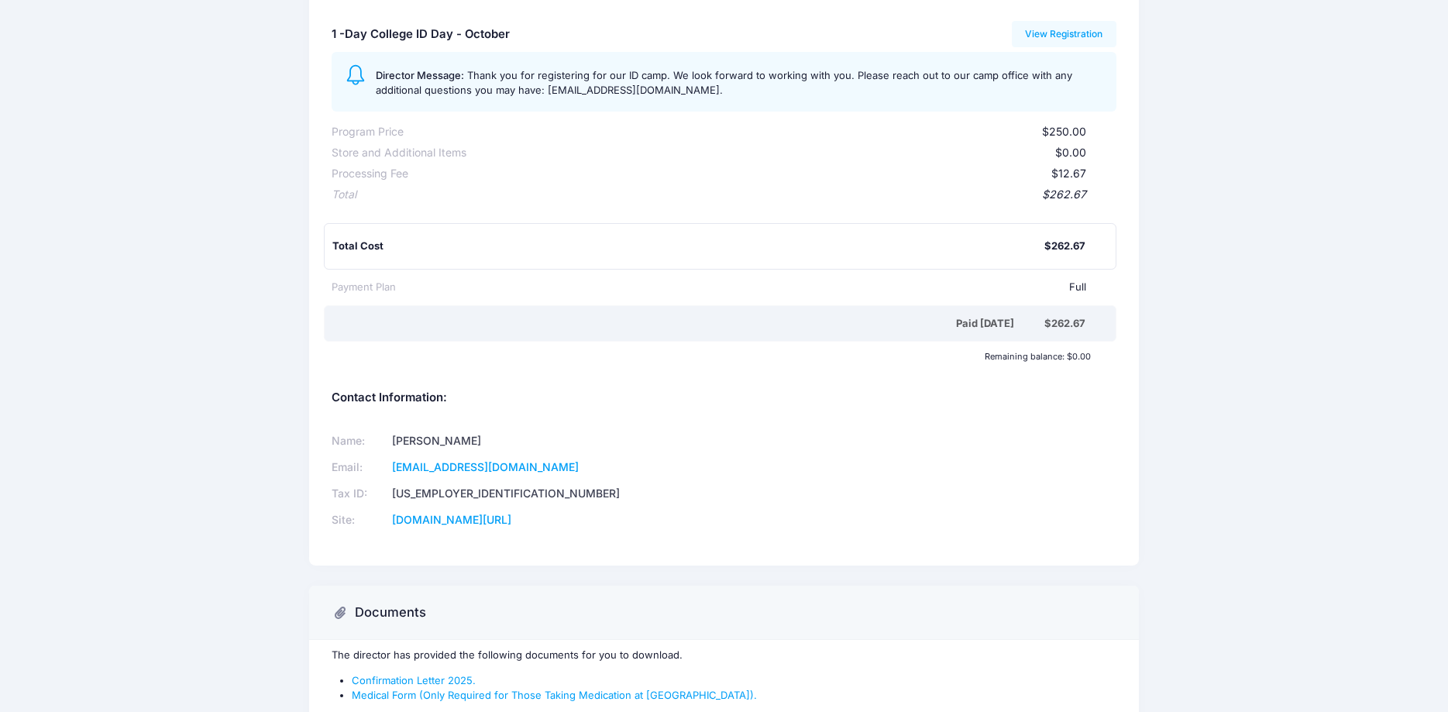
scroll to position [0, 0]
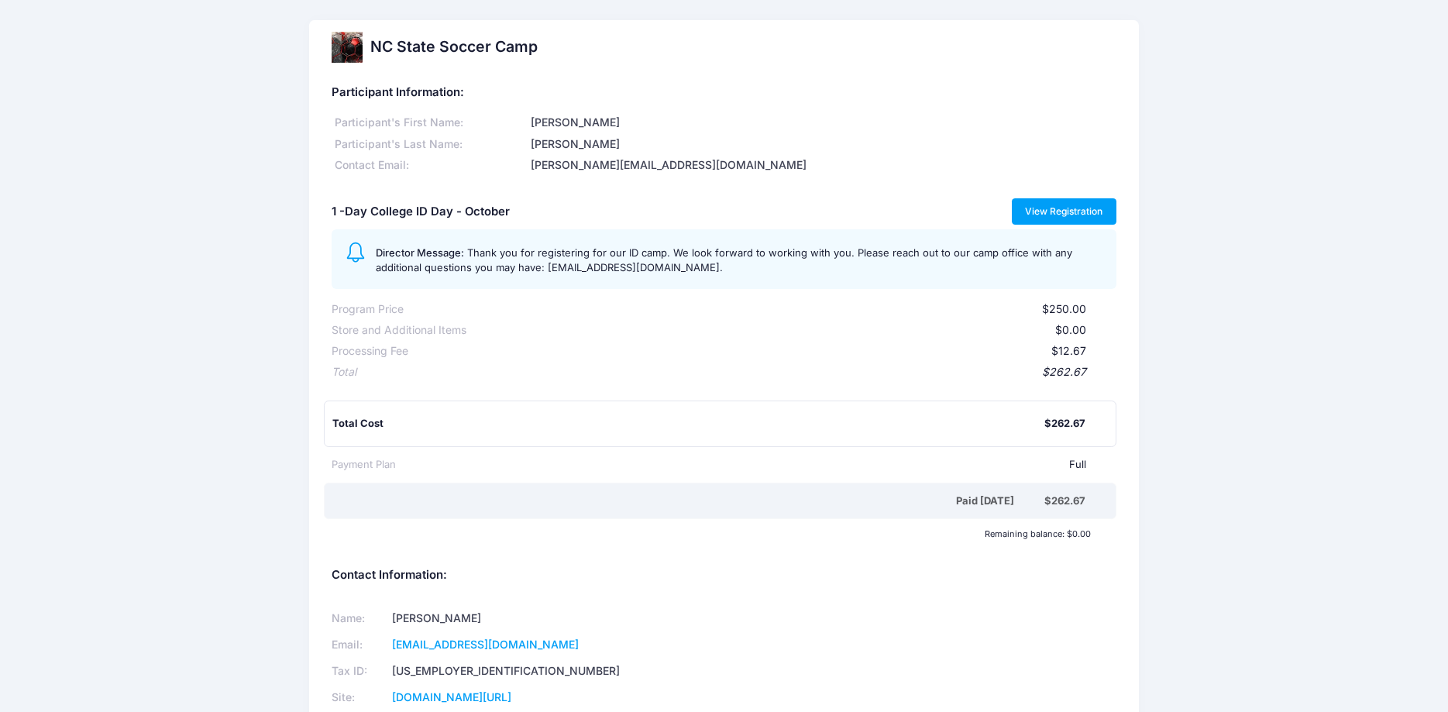
click at [1093, 210] on link "View Registration" at bounding box center [1064, 211] width 105 height 26
